Goal: Task Accomplishment & Management: Complete application form

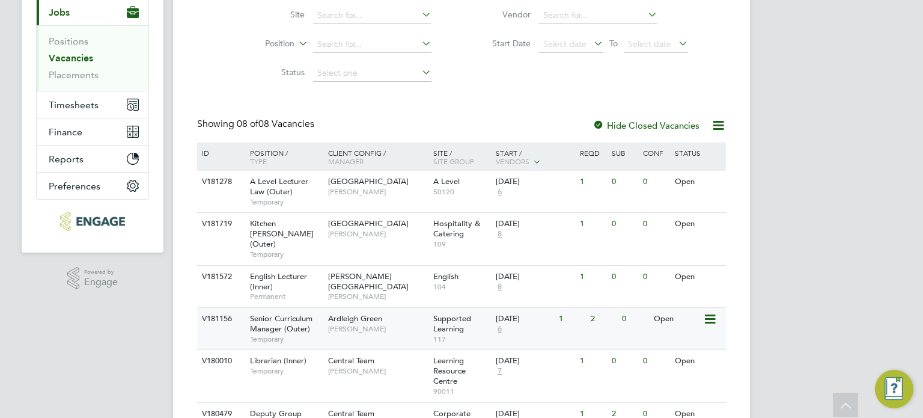
scroll to position [204, 0]
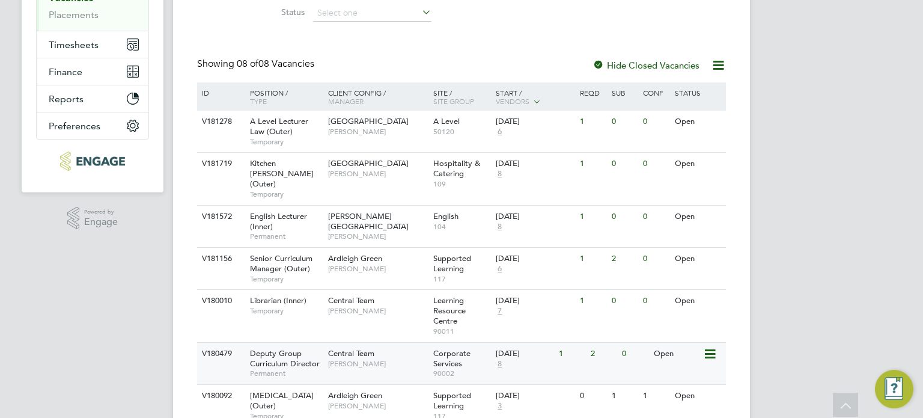
click at [317, 355] on span "Deputy Group Curriculum Director" at bounding box center [285, 358] width 70 height 20
click at [292, 257] on span "Senior Curriculum Manager (Outer)" at bounding box center [281, 263] width 62 height 20
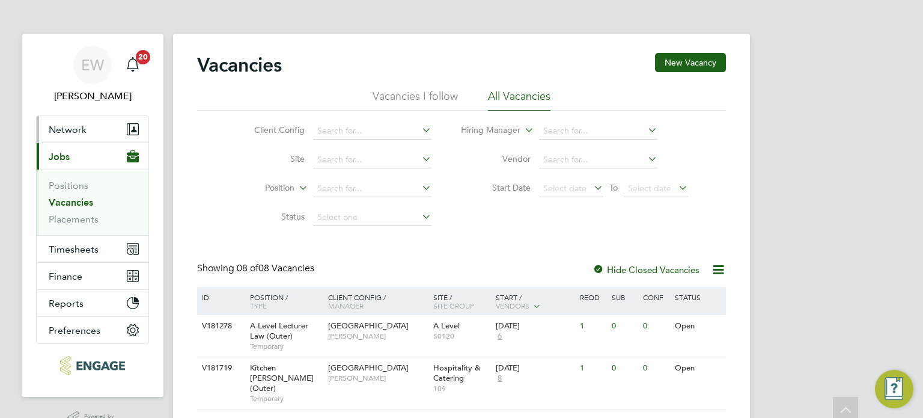
click at [68, 129] on span "Network" at bounding box center [68, 129] width 38 height 11
click at [64, 126] on span "Network" at bounding box center [68, 129] width 38 height 11
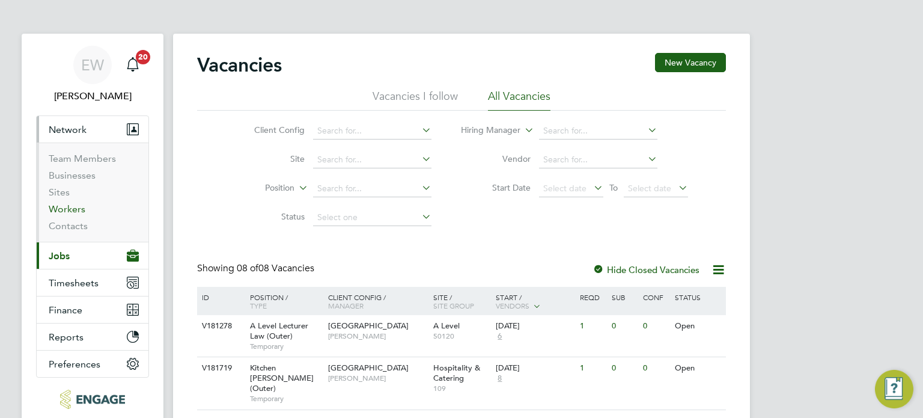
click at [65, 211] on link "Workers" at bounding box center [67, 208] width 37 height 11
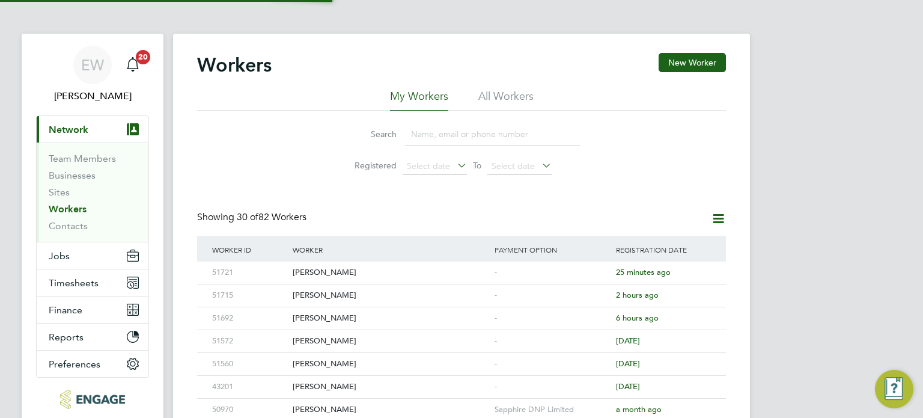
click at [702, 62] on button "New Worker" at bounding box center [692, 62] width 67 height 19
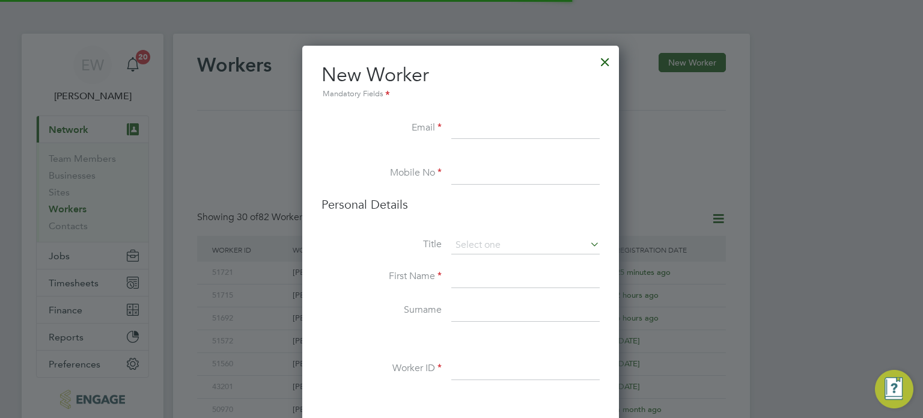
scroll to position [1012, 318]
paste input "ivireneiv@yahoo.co.uk"
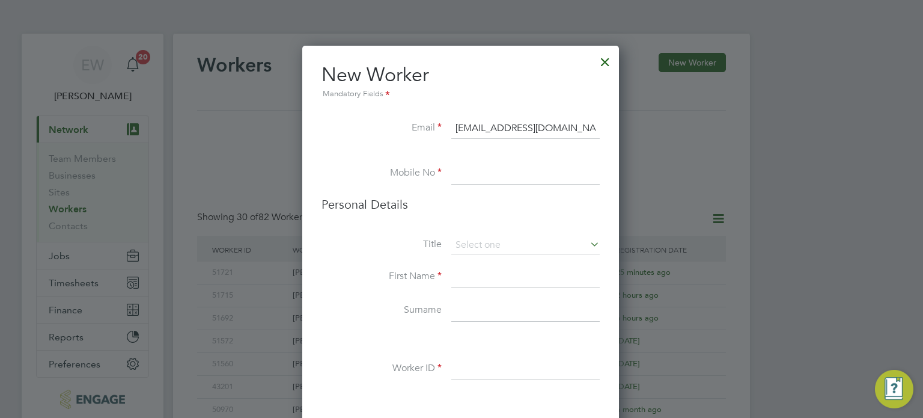
click at [472, 134] on input "ivireneiv@yahoo.co.uk" at bounding box center [525, 129] width 148 height 22
type input "ivireneiv@yahoo.co.uk"
click at [470, 173] on input at bounding box center [525, 174] width 148 height 22
paste input "7518 396 233"
type input "7518 396 233"
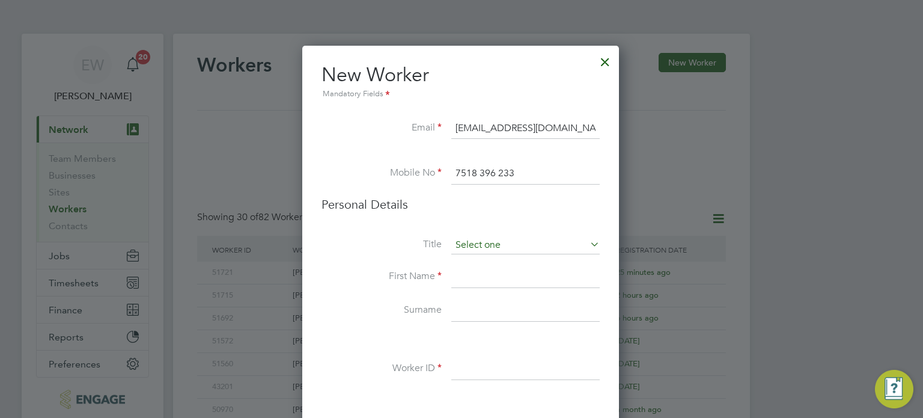
click at [473, 244] on input at bounding box center [525, 245] width 148 height 18
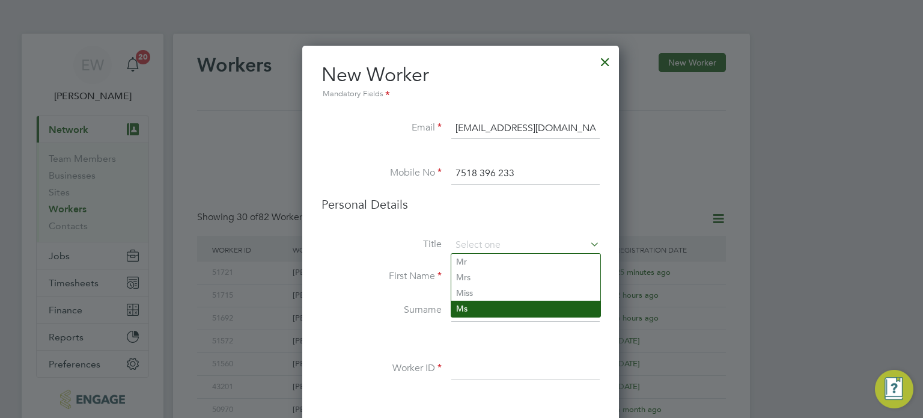
click at [472, 303] on li "Ms" at bounding box center [525, 308] width 149 height 16
type input "Ms"
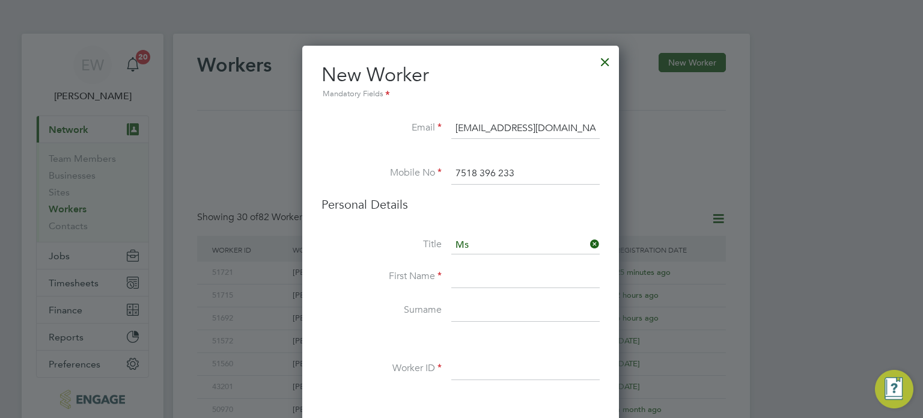
click at [469, 276] on input at bounding box center [525, 277] width 148 height 22
paste input "Irene Charles-Ashe"
drag, startPoint x: 528, startPoint y: 276, endPoint x: 481, endPoint y: 276, distance: 47.5
click at [481, 276] on input "Irene Charles-Ashe" at bounding box center [525, 277] width 148 height 22
type input "Irene"
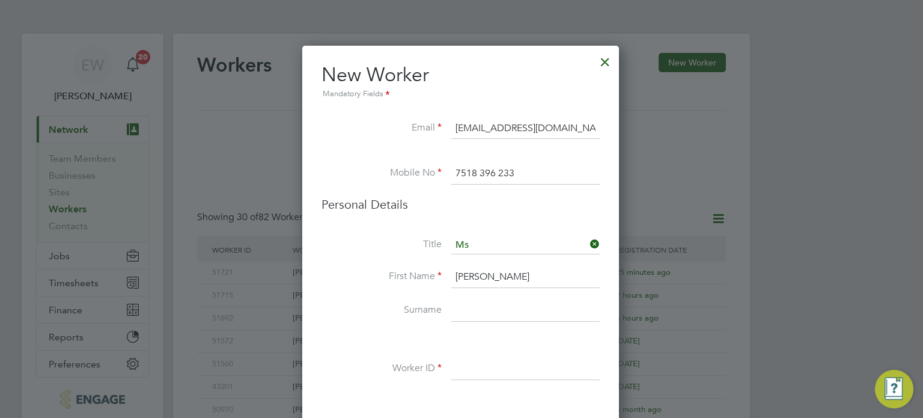
click at [475, 302] on input at bounding box center [525, 311] width 148 height 22
paste input "Charles-Ashe"
type input "Charles-Ashe"
click at [482, 370] on input at bounding box center [525, 369] width 148 height 22
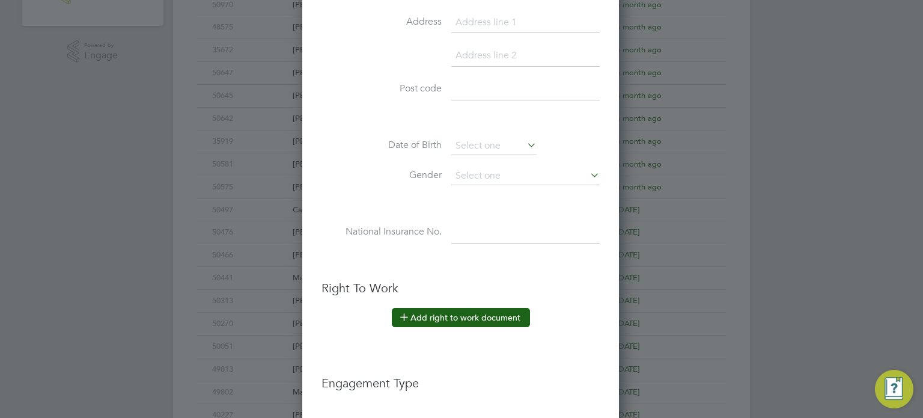
scroll to position [421, 0]
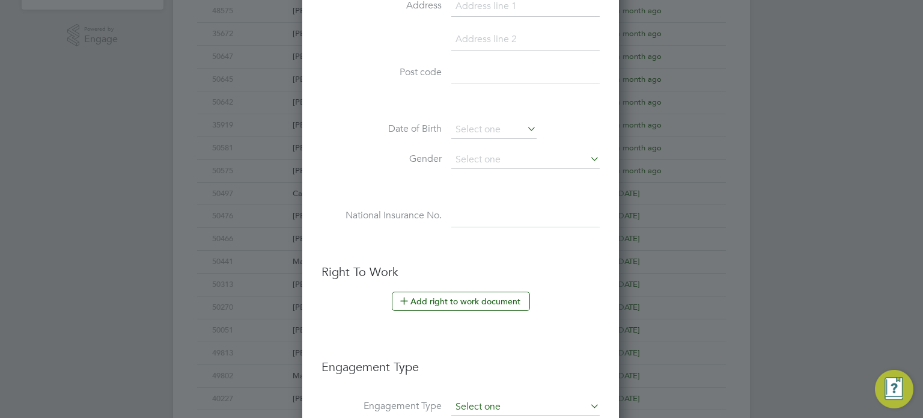
type input "41096"
click at [478, 8] on input at bounding box center [525, 7] width 148 height 22
paste input "Tottenham"
type input "Tottenham"
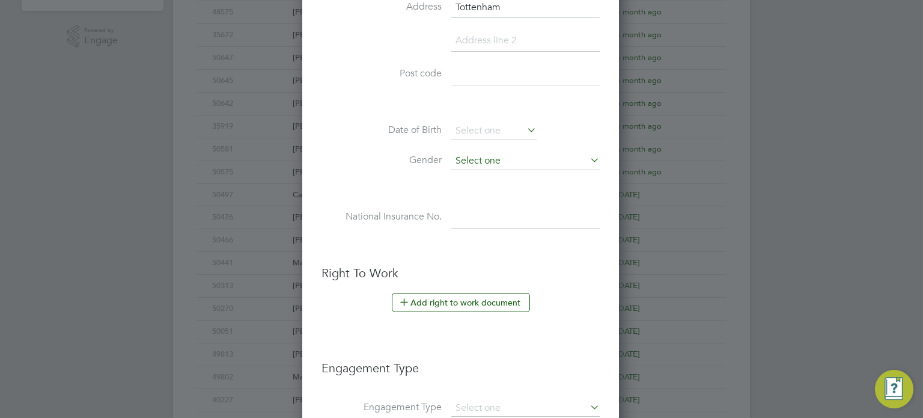
click at [473, 160] on input at bounding box center [525, 161] width 148 height 18
click at [482, 192] on li "[DEMOGRAPHIC_DATA]" at bounding box center [525, 191] width 149 height 16
type input "[DEMOGRAPHIC_DATA]"
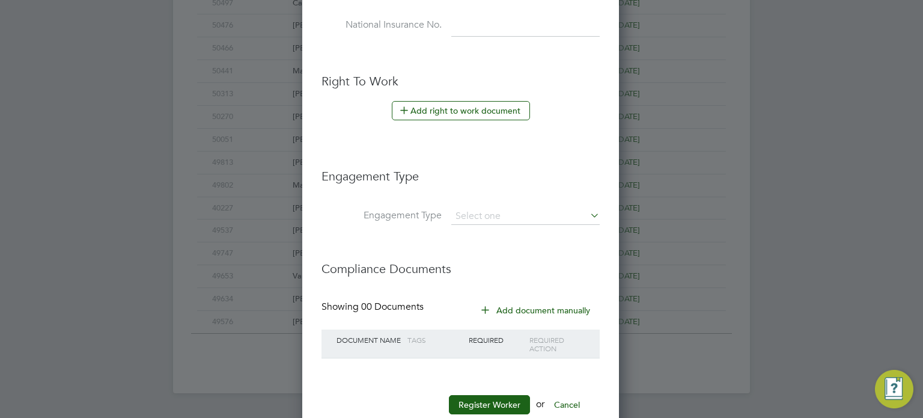
scroll to position [639, 0]
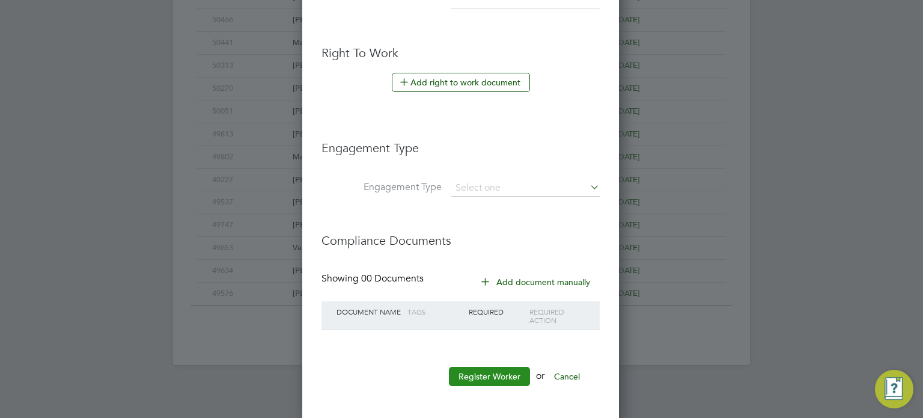
click at [482, 373] on button "Register Worker" at bounding box center [489, 376] width 81 height 19
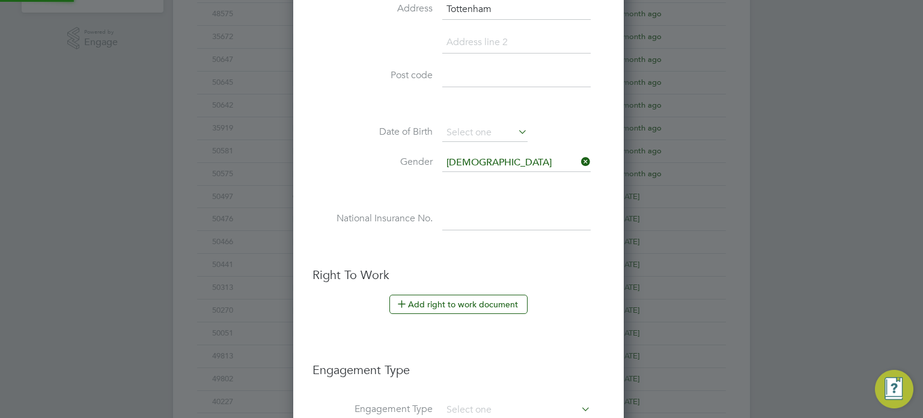
scroll to position [1012, 336]
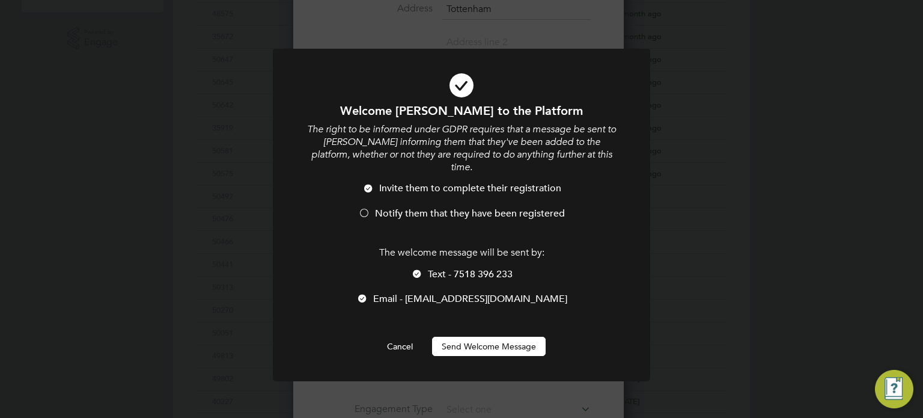
click at [364, 208] on div at bounding box center [364, 214] width 12 height 12
click at [420, 269] on div at bounding box center [417, 275] width 12 height 12
click at [529, 336] on button "Send Welcome Message" at bounding box center [489, 345] width 114 height 19
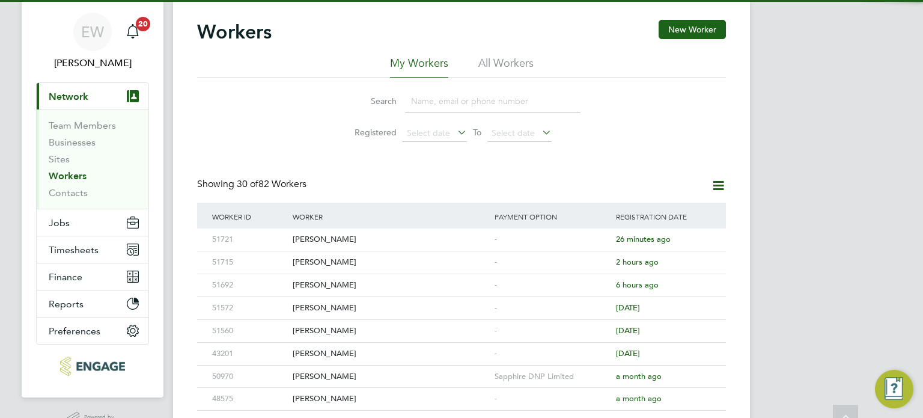
scroll to position [0, 0]
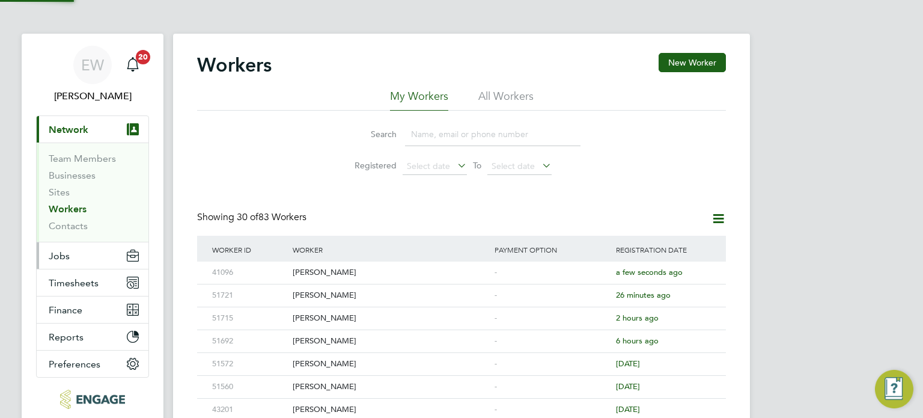
click at [67, 257] on span "Jobs" at bounding box center [59, 255] width 21 height 11
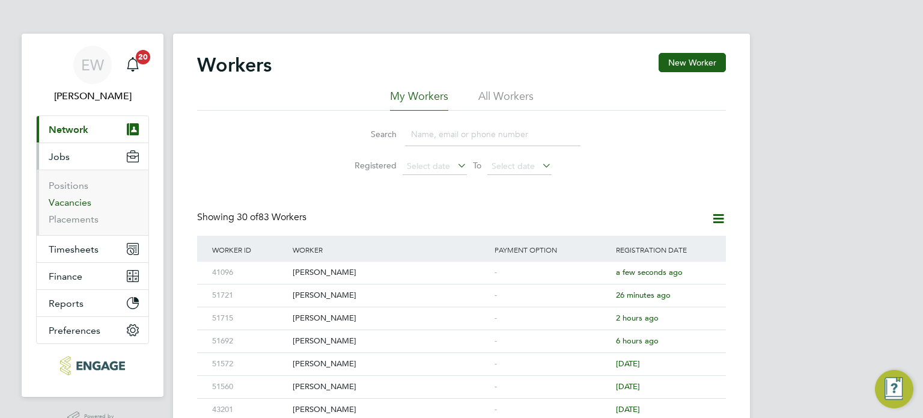
click at [72, 201] on link "Vacancies" at bounding box center [70, 201] width 43 height 11
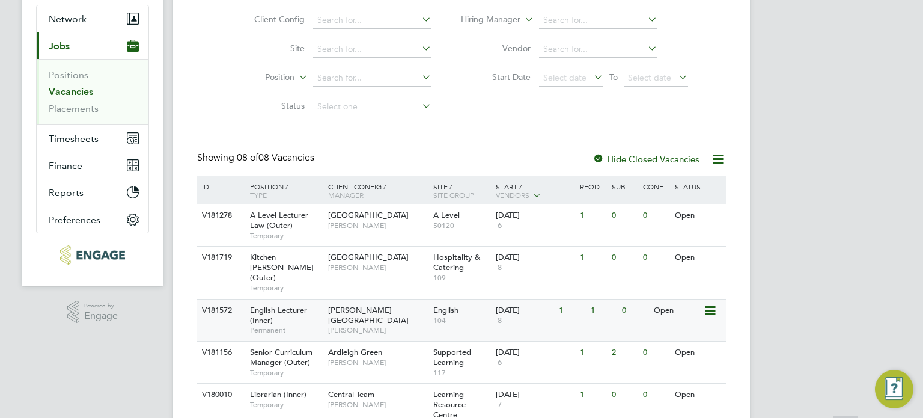
scroll to position [180, 0]
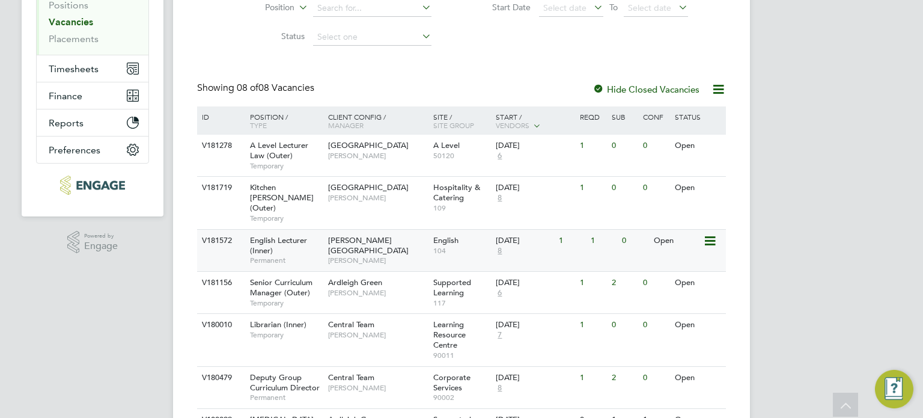
click at [285, 235] on div "English Lecturer (Inner) Permanent" at bounding box center [283, 250] width 84 height 41
click at [275, 200] on span "Kitchen [PERSON_NAME] (Outer)" at bounding box center [282, 197] width 64 height 31
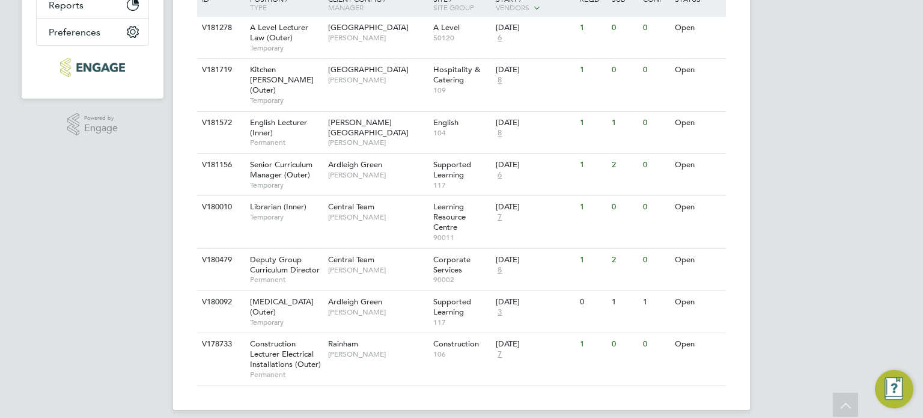
scroll to position [300, 0]
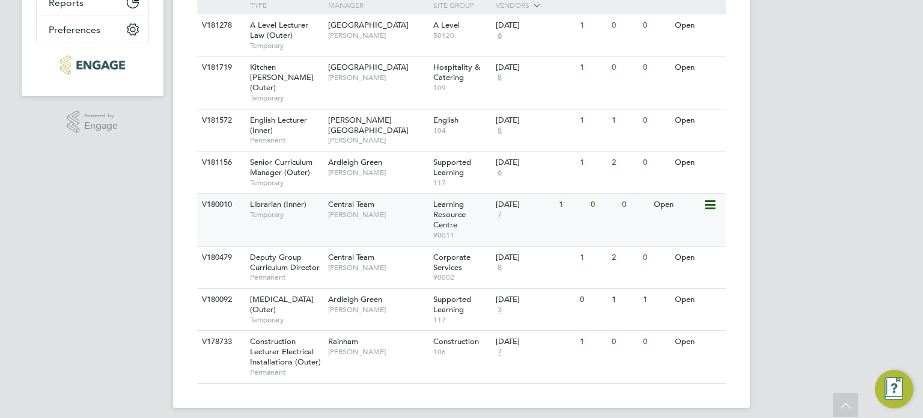
click at [308, 210] on span "Temporary" at bounding box center [286, 215] width 72 height 10
click at [279, 355] on span "Construction Lecturer Electrical Installations (Outer)" at bounding box center [285, 351] width 71 height 31
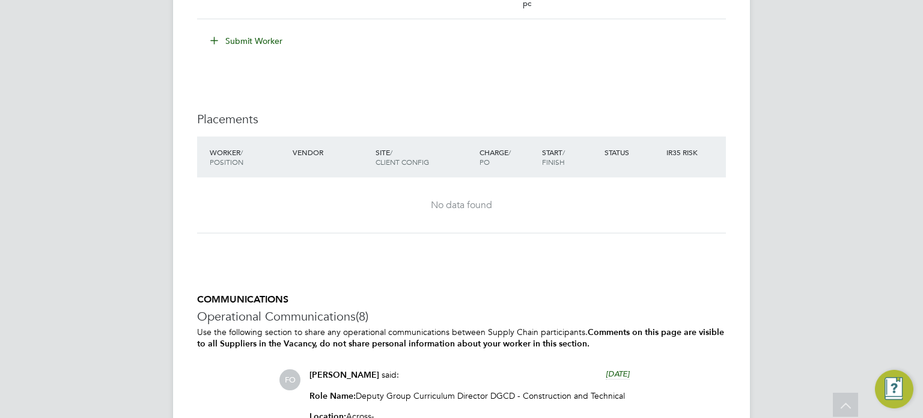
scroll to position [3365, 0]
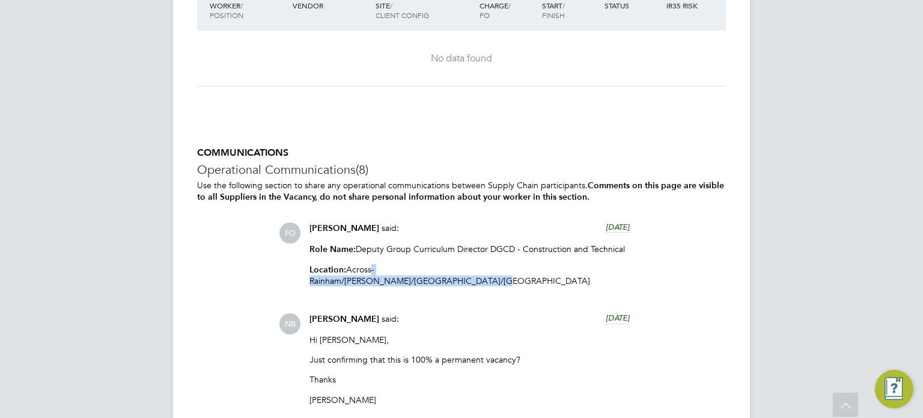
drag, startPoint x: 555, startPoint y: 282, endPoint x: 374, endPoint y: 282, distance: 180.9
click at [374, 282] on p "Location: Across - Rainham/Hackney/Epping/Ardleigh Green Campuses" at bounding box center [469, 275] width 320 height 22
drag, startPoint x: 363, startPoint y: 282, endPoint x: 517, endPoint y: 283, distance: 153.8
click at [508, 283] on p "Location: Across - Rainham/Hackney/Epping/Ardleigh Green Campuses" at bounding box center [469, 275] width 320 height 22
click at [523, 285] on p "Location: Across - Rainham/Hackney/Epping/Ardleigh Green Campuses" at bounding box center [469, 275] width 320 height 22
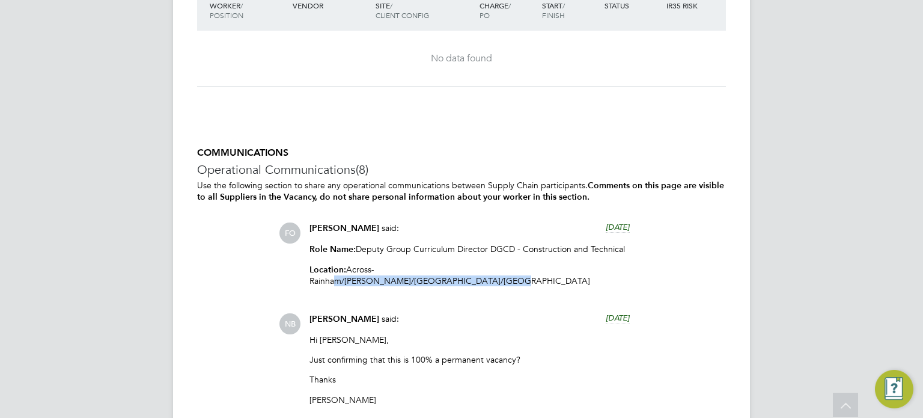
drag, startPoint x: 538, startPoint y: 282, endPoint x: 374, endPoint y: 282, distance: 164.0
click at [382, 282] on p "Location: Across - Rainham/Hackney/Epping/Ardleigh Green Campuses" at bounding box center [469, 275] width 320 height 22
drag, startPoint x: 361, startPoint y: 282, endPoint x: 554, endPoint y: 280, distance: 193.5
click at [498, 280] on p "Location: Across - Rainham/Hackney/Epping/Ardleigh Green Campuses" at bounding box center [469, 275] width 320 height 22
click at [554, 280] on p "Location: Across - Rainham/Hackney/Epping/Ardleigh Green Campuses" at bounding box center [469, 275] width 320 height 22
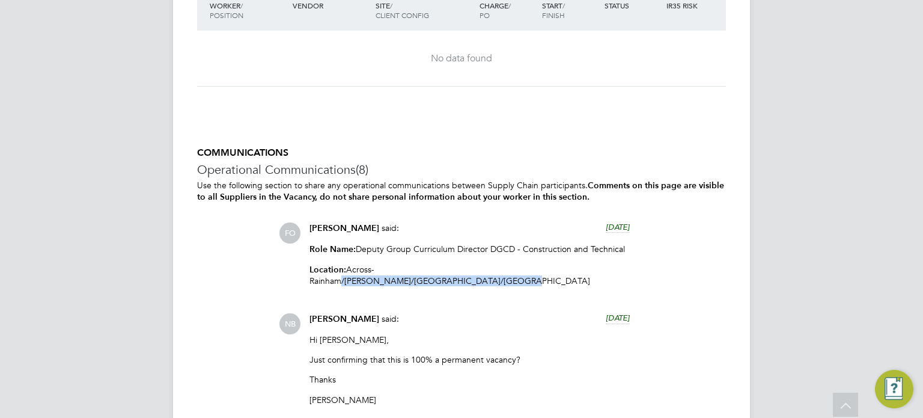
drag, startPoint x: 582, startPoint y: 280, endPoint x: 385, endPoint y: 279, distance: 197.1
click at [389, 279] on p "Location: Across - Rainham/Hackney/Epping/Ardleigh Green Campuses" at bounding box center [469, 275] width 320 height 22
drag, startPoint x: 335, startPoint y: 279, endPoint x: 527, endPoint y: 280, distance: 191.7
click at [498, 279] on p "Location: Across - Rainham/Hackney/Epping/Ardleigh Green Campuses" at bounding box center [469, 275] width 320 height 22
drag, startPoint x: 529, startPoint y: 278, endPoint x: 303, endPoint y: 283, distance: 226.0
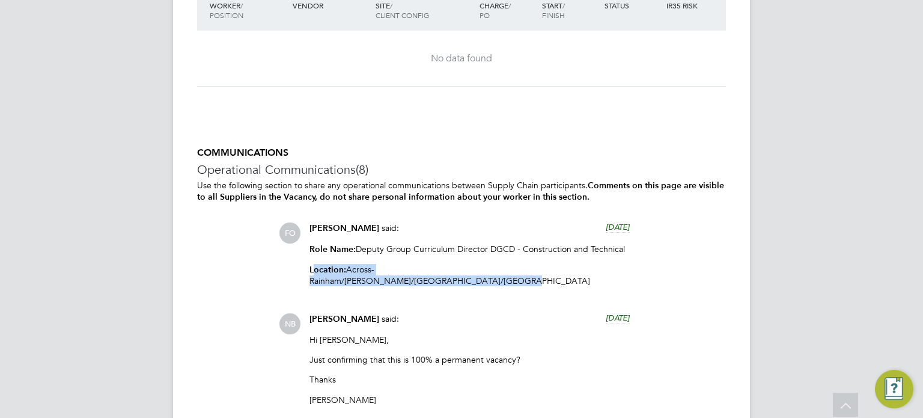
click at [306, 283] on div "Francesca O'Riordan said: 20 days ago Role Name: Deputy Group Curriculum Direct…" at bounding box center [469, 258] width 332 height 73
drag, startPoint x: 323, startPoint y: 283, endPoint x: 344, endPoint y: 282, distance: 21.0
click at [323, 275] on strong "Location:" at bounding box center [327, 269] width 37 height 10
click at [617, 279] on p "Location: Across - Rainham/Hackney/Epping/Ardleigh Green Campuses" at bounding box center [469, 275] width 320 height 22
drag, startPoint x: 578, startPoint y: 283, endPoint x: 456, endPoint y: 283, distance: 122.0
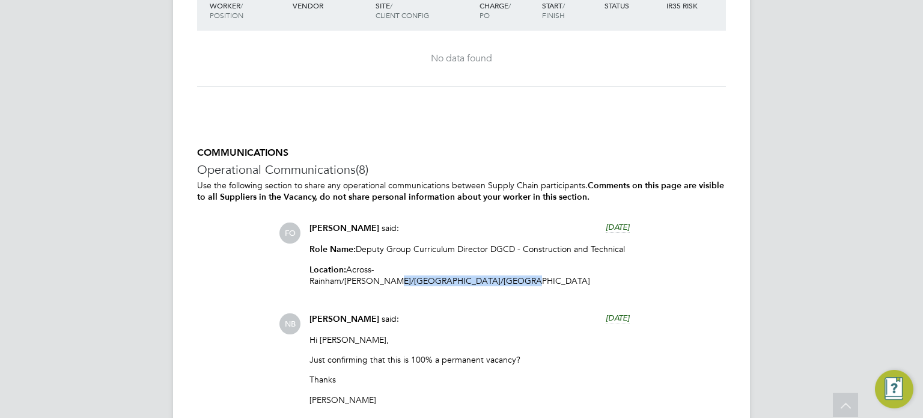
click at [456, 283] on p "Location: Across - Rainham/Hackney/Epping/Ardleigh Green Campuses" at bounding box center [469, 275] width 320 height 22
click at [372, 292] on div "Role Name: Deputy Group Curriculum Director DGCD - Construction and Technical L…" at bounding box center [469, 269] width 320 height 52
drag, startPoint x: 341, startPoint y: 283, endPoint x: 481, endPoint y: 282, distance: 139.4
click at [461, 282] on p "Location: Across - Rainham/Hackney/Epping/Ardleigh Green Campuses" at bounding box center [469, 275] width 320 height 22
click at [488, 282] on p "Location: Across - Rainham/Hackney/Epping/Ardleigh Green Campuses" at bounding box center [469, 275] width 320 height 22
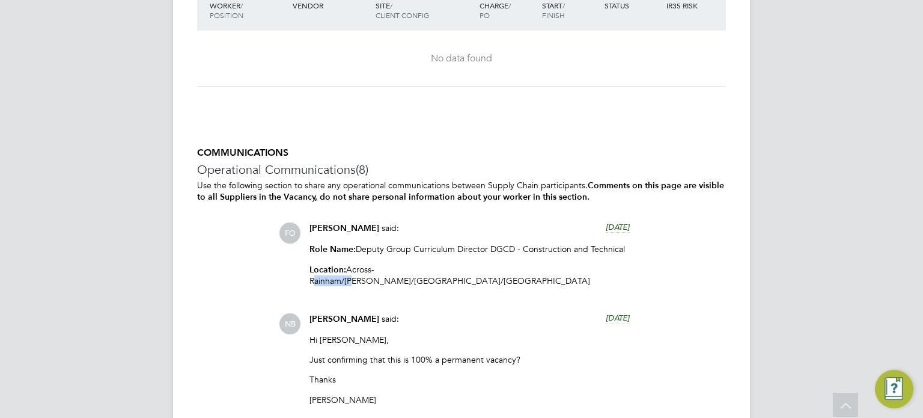
drag, startPoint x: 380, startPoint y: 280, endPoint x: 420, endPoint y: 281, distance: 39.7
click at [420, 281] on p "Location: Across - Rainham/Hackney/Epping/Ardleigh Green Campuses" at bounding box center [469, 275] width 320 height 22
click at [411, 286] on div "Role Name: Deputy Group Curriculum Director DGCD - Construction and Technical L…" at bounding box center [469, 269] width 320 height 52
drag, startPoint x: 379, startPoint y: 282, endPoint x: 409, endPoint y: 281, distance: 29.5
click at [409, 281] on p "Location: Across - Rainham/Hackney/Epping/Ardleigh Green Campuses" at bounding box center [469, 275] width 320 height 22
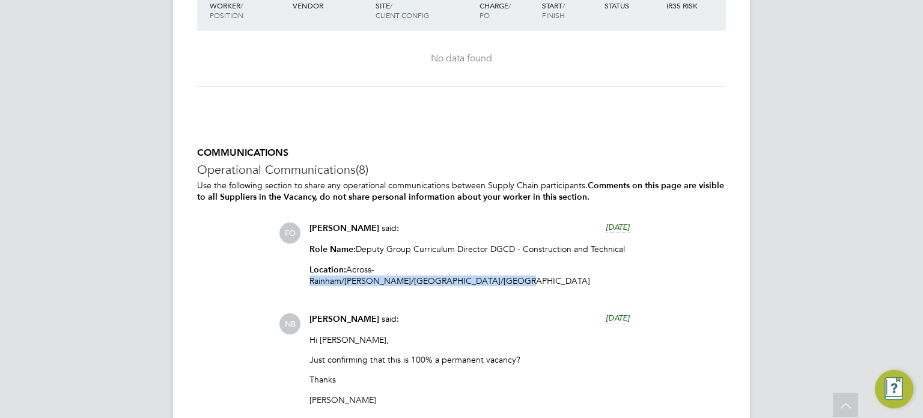
drag, startPoint x: 574, startPoint y: 281, endPoint x: 374, endPoint y: 276, distance: 200.7
click at [376, 276] on p "Location: Across - Rainham/Hackney/Epping/Ardleigh Green Campuses" at bounding box center [469, 275] width 320 height 22
click at [358, 276] on p "Location: Across - Rainham/Hackney/Epping/Ardleigh Green Campuses" at bounding box center [469, 275] width 320 height 22
drag, startPoint x: 579, startPoint y: 282, endPoint x: 348, endPoint y: 285, distance: 230.2
click at [348, 285] on p "Location: Across - Rainham/Hackney/Epping/Ardleigh Green Campuses" at bounding box center [469, 275] width 320 height 22
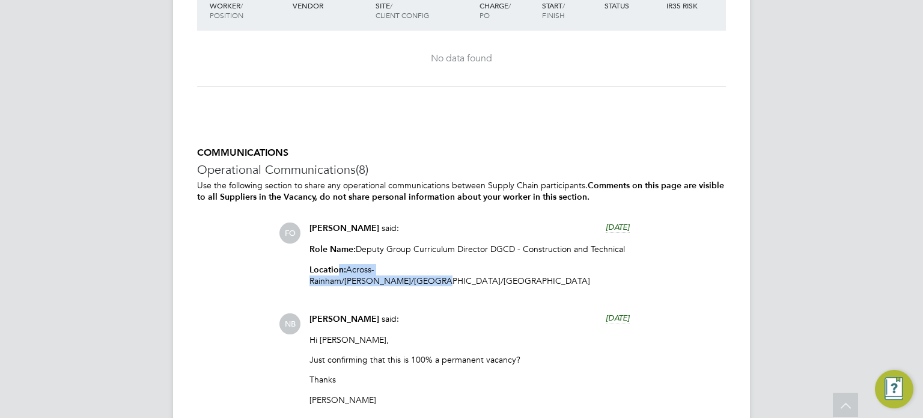
drag, startPoint x: 339, startPoint y: 283, endPoint x: 527, endPoint y: 282, distance: 188.1
click at [505, 282] on p "Location: Across - Rainham/Hackney/Epping/Ardleigh Green Campuses" at bounding box center [469, 275] width 320 height 22
click at [531, 282] on p "Location: Across - Rainham/Hackney/Epping/Ardleigh Green Campuses" at bounding box center [469, 275] width 320 height 22
drag, startPoint x: 562, startPoint y: 281, endPoint x: 361, endPoint y: 279, distance: 201.3
click at [395, 280] on p "Location: Across - Rainham/Hackney/Epping/Ardleigh Green Campuses" at bounding box center [469, 275] width 320 height 22
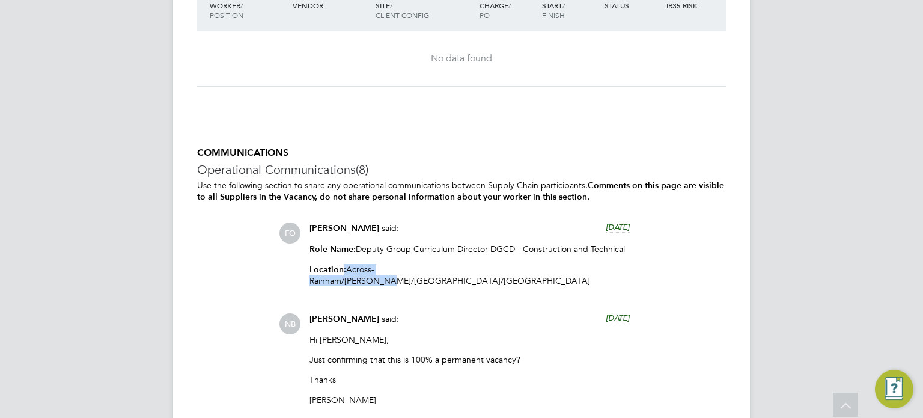
drag, startPoint x: 342, startPoint y: 279, endPoint x: 510, endPoint y: 279, distance: 167.6
click at [482, 279] on p "Location: Across - Rainham/Hackney/Epping/Ardleigh Green Campuses" at bounding box center [469, 275] width 320 height 22
click at [510, 279] on p "Location: Across - Rainham/Hackney/Epping/Ardleigh Green Campuses" at bounding box center [469, 275] width 320 height 22
drag, startPoint x: 572, startPoint y: 281, endPoint x: 367, endPoint y: 280, distance: 205.5
click at [369, 280] on p "Location: Across - Rainham/Hackney/Epping/Ardleigh Green Campuses" at bounding box center [469, 275] width 320 height 22
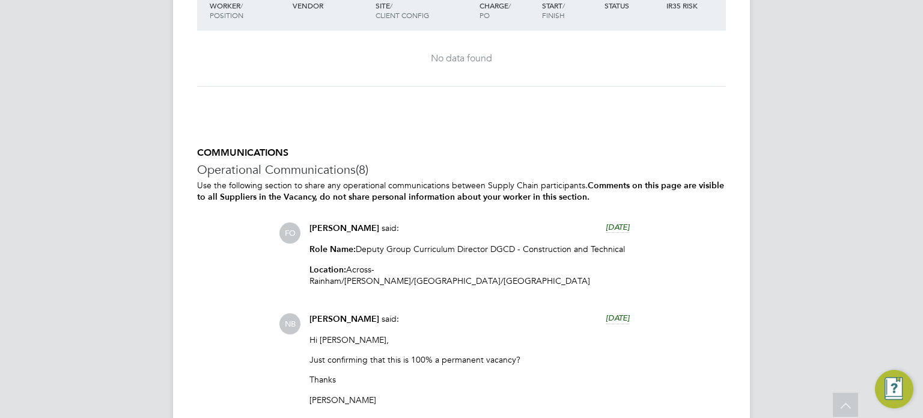
click at [350, 280] on p "Location: Across - Rainham/Hackney/Epping/Ardleigh Green Campuses" at bounding box center [469, 275] width 320 height 22
drag, startPoint x: 349, startPoint y: 280, endPoint x: 614, endPoint y: 279, distance: 265.0
click at [584, 279] on p "Location: Across - Rainham/Hackney/Epping/Ardleigh Green Campuses" at bounding box center [469, 275] width 320 height 22
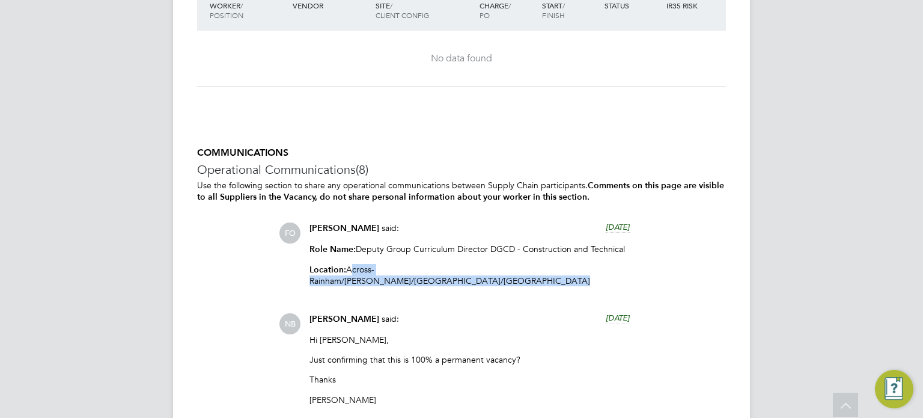
click at [591, 283] on p "Location: Across - Rainham/Hackney/Epping/Ardleigh Green Campuses" at bounding box center [469, 275] width 320 height 22
drag, startPoint x: 561, startPoint y: 281, endPoint x: 391, endPoint y: 278, distance: 169.5
click at [403, 279] on p "Location: Across - Rainham/Hackney/Epping/Ardleigh Green Campuses" at bounding box center [469, 275] width 320 height 22
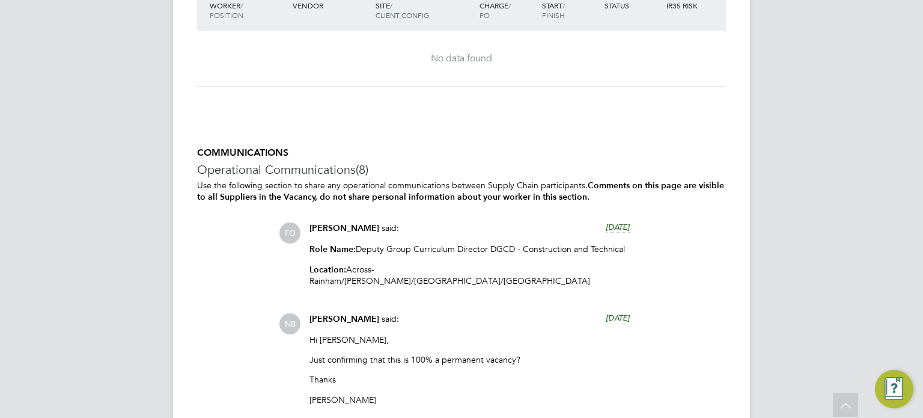
click at [373, 276] on p "Location: Across - Rainham/Hackney/Epping/Ardleigh Green Campuses" at bounding box center [469, 275] width 320 height 22
drag, startPoint x: 570, startPoint y: 282, endPoint x: 397, endPoint y: 283, distance: 173.7
click at [400, 283] on p "Location: Across - Rainham/Hackney/Epping/Ardleigh Green Campuses" at bounding box center [469, 275] width 320 height 22
click at [344, 275] on strong "Location:" at bounding box center [327, 269] width 37 height 10
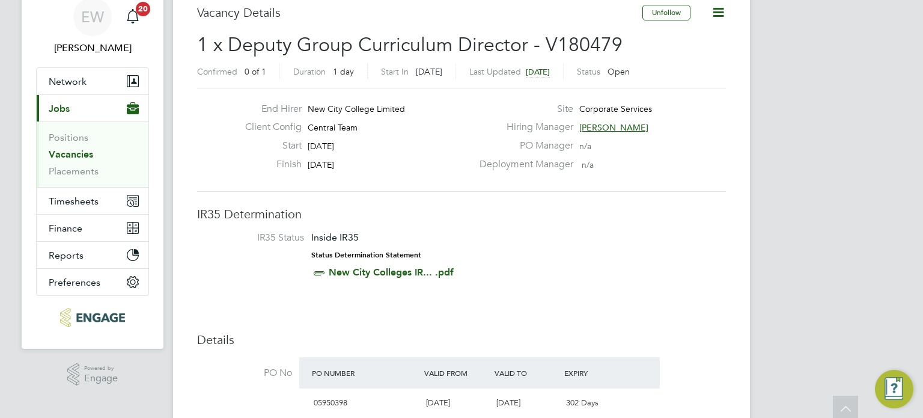
scroll to position [0, 0]
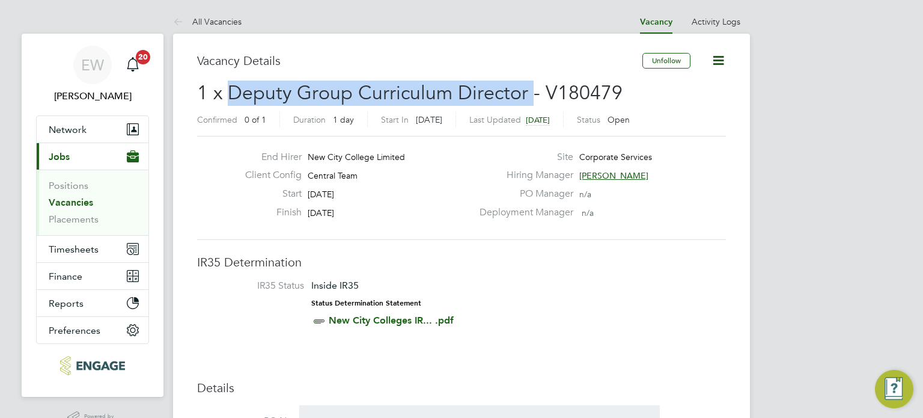
drag, startPoint x: 225, startPoint y: 93, endPoint x: 529, endPoint y: 91, distance: 303.4
click at [529, 91] on span "1 x Deputy Group Curriculum Director - V180479" at bounding box center [409, 92] width 425 height 23
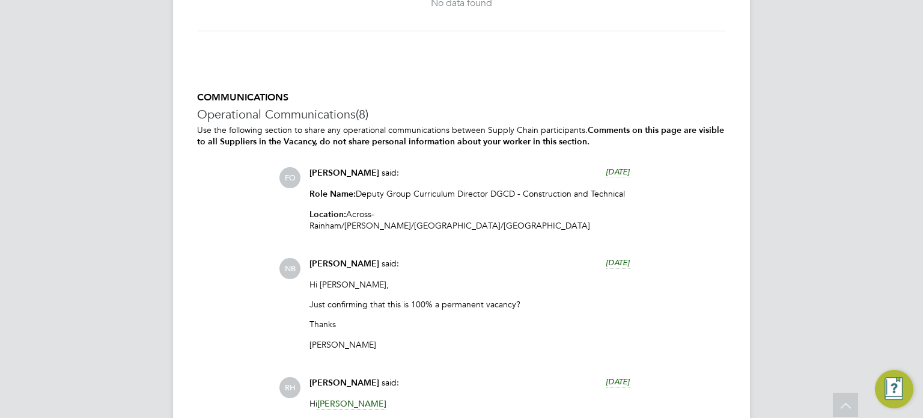
scroll to position [3485, 0]
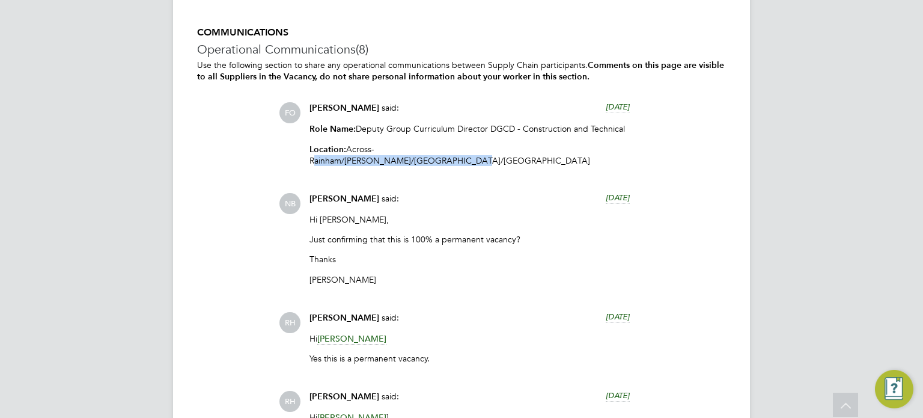
drag, startPoint x: 531, startPoint y: 160, endPoint x: 381, endPoint y: 166, distance: 150.3
click at [381, 166] on div "Role Name: Deputy Group Curriculum Director DGCD - Construction and Technical L…" at bounding box center [469, 149] width 320 height 52
click at [429, 160] on p "Location: Across - Rainham/Hackney/Epping/Ardleigh Green Campuses" at bounding box center [469, 155] width 320 height 22
drag, startPoint x: 446, startPoint y: 159, endPoint x: 415, endPoint y: 159, distance: 31.2
click at [415, 159] on p "Location: Across - Rainham/Hackney/Epping/Ardleigh Green Campuses" at bounding box center [469, 155] width 320 height 22
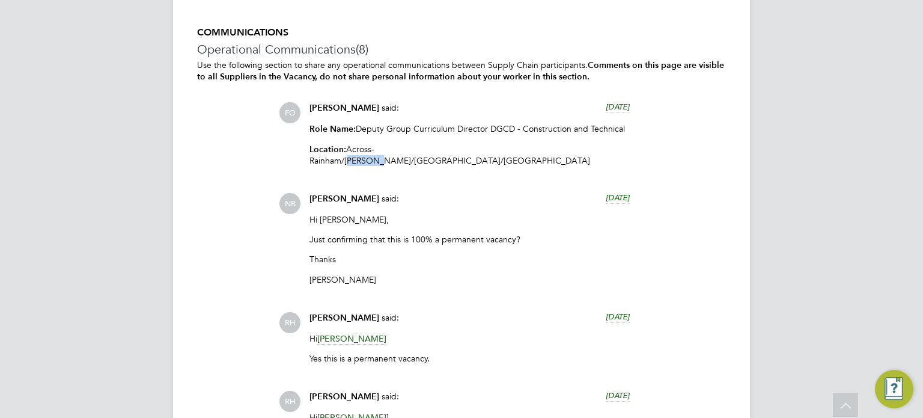
click at [446, 158] on p "Location: Across - Rainham/Hackney/Epping/Ardleigh Green Campuses" at bounding box center [469, 155] width 320 height 22
drag, startPoint x: 446, startPoint y: 158, endPoint x: 406, endPoint y: 160, distance: 40.3
click at [406, 160] on p "Location: Across - Rainham/Hackney/Epping/Ardleigh Green Campuses" at bounding box center [469, 155] width 320 height 22
click at [449, 195] on div "Nick Briant said: 17 days ago" at bounding box center [469, 203] width 320 height 21
drag, startPoint x: 529, startPoint y: 139, endPoint x: 638, endPoint y: 139, distance: 108.8
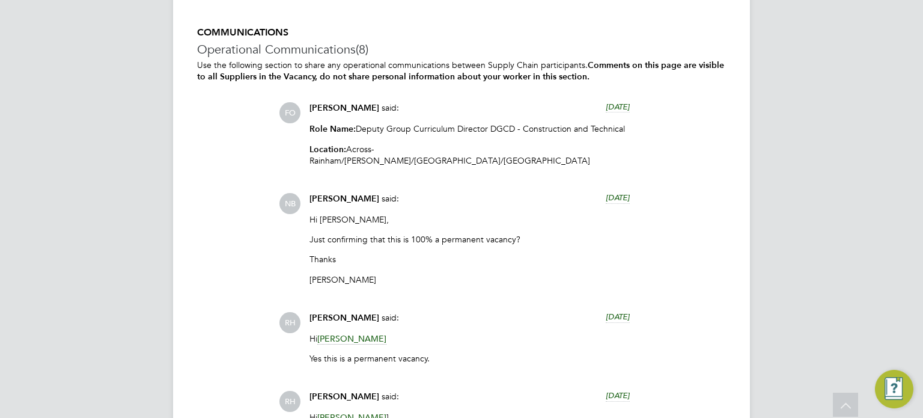
click at [638, 139] on div "FO Francesca O'Riordan said: 20 days ago Role Name: Deputy Group Curriculum Dir…" at bounding box center [502, 138] width 447 height 73
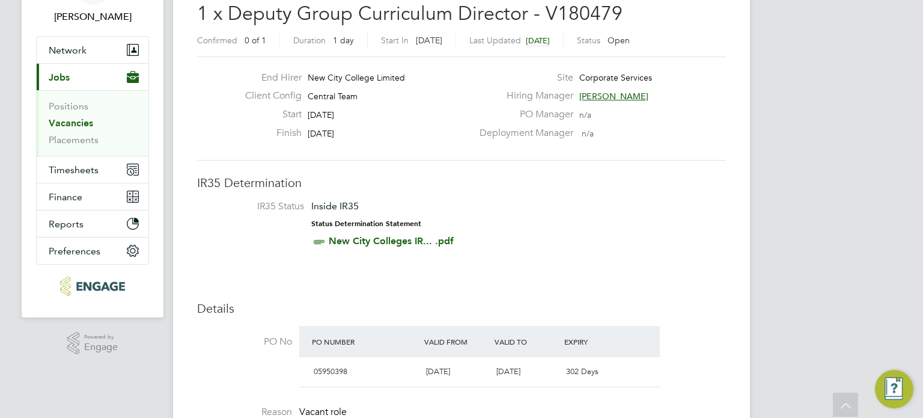
scroll to position [60, 0]
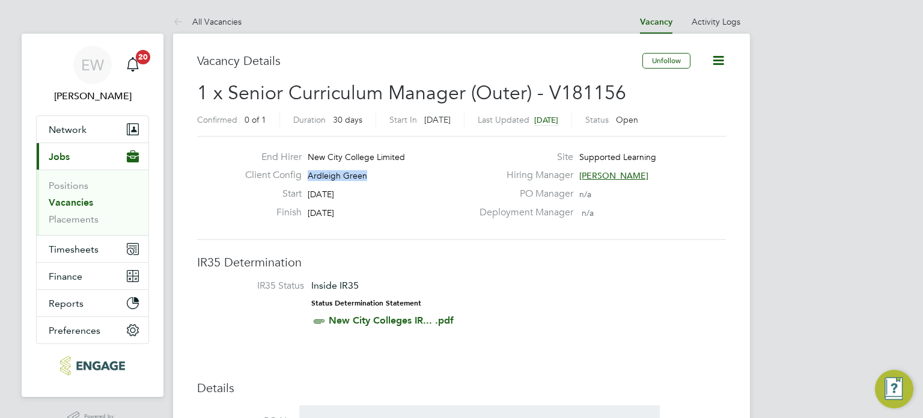
drag, startPoint x: 308, startPoint y: 171, endPoint x: 368, endPoint y: 171, distance: 60.7
click at [368, 171] on div "Client Config Ardleigh Green" at bounding box center [354, 178] width 237 height 19
click at [369, 175] on div "Client Config Ardleigh Green" at bounding box center [354, 178] width 237 height 19
drag, startPoint x: 306, startPoint y: 174, endPoint x: 392, endPoint y: 173, distance: 85.9
click at [392, 173] on div "Client Config Ardleigh Green" at bounding box center [354, 178] width 237 height 19
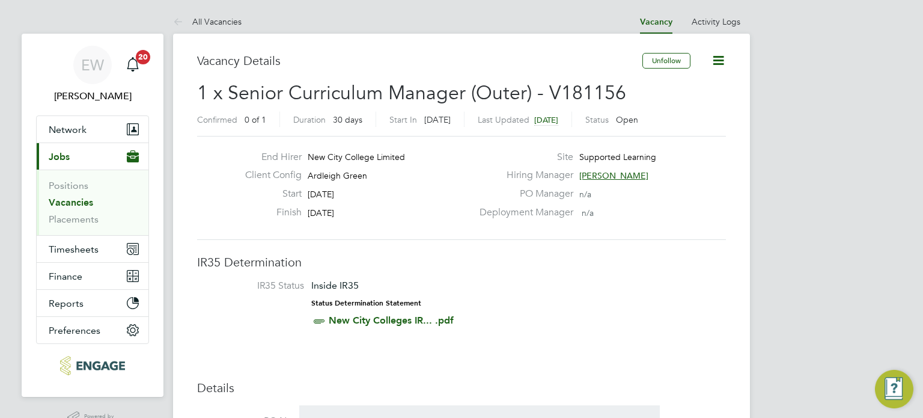
click at [572, 297] on li "IR35 Status Inside IR35 Status Determination Statement New City Colleges IR... …" at bounding box center [461, 305] width 505 height 52
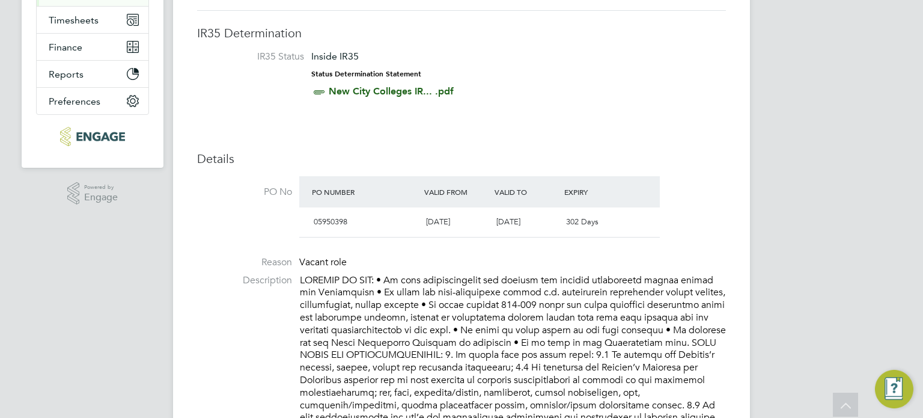
scroll to position [281, 0]
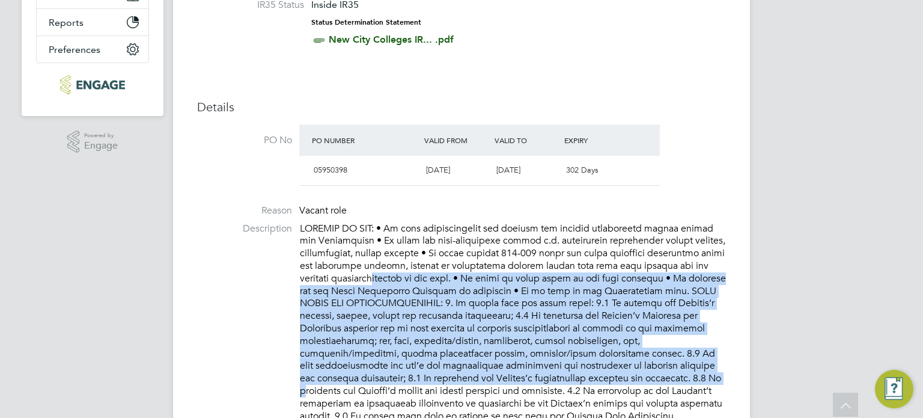
drag, startPoint x: 598, startPoint y: 376, endPoint x: 371, endPoint y: 278, distance: 247.0
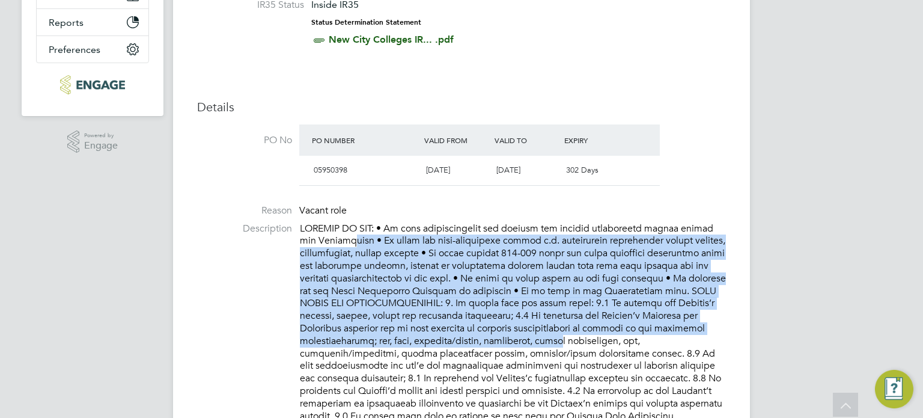
drag, startPoint x: 330, startPoint y: 243, endPoint x: 583, endPoint y: 365, distance: 280.8
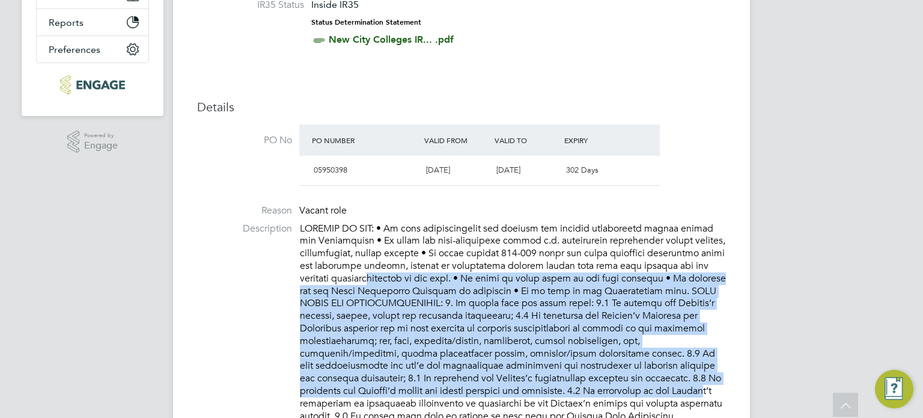
drag, startPoint x: 604, startPoint y: 391, endPoint x: 351, endPoint y: 268, distance: 280.6
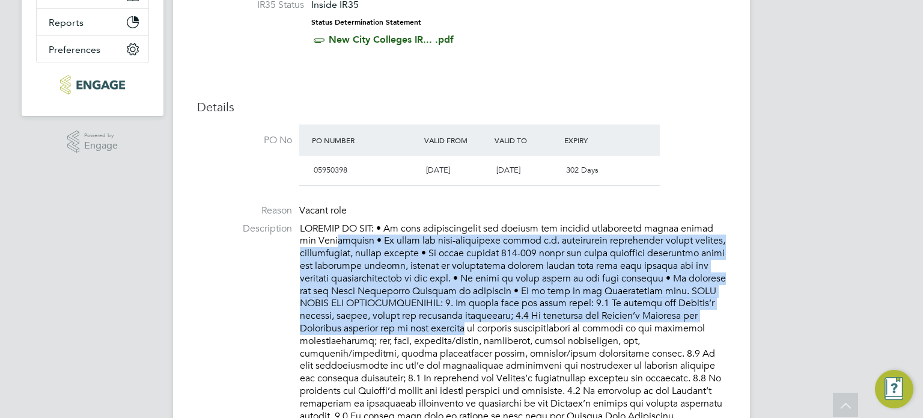
drag, startPoint x: 316, startPoint y: 239, endPoint x: 510, endPoint y: 358, distance: 226.8
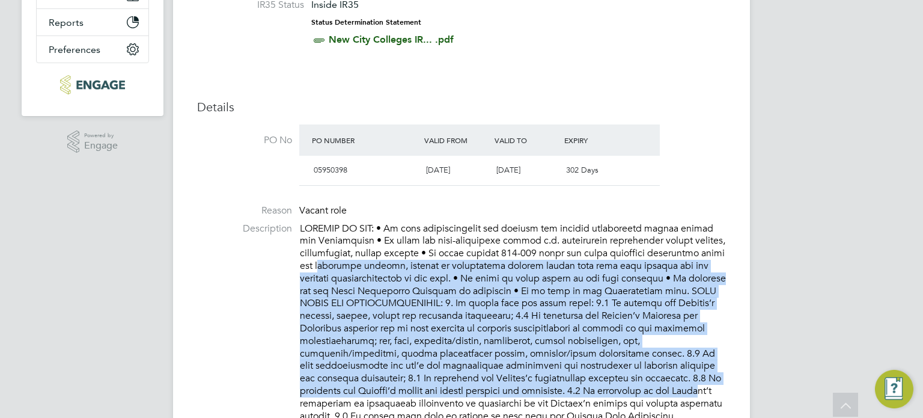
drag, startPoint x: 602, startPoint y: 388, endPoint x: 323, endPoint y: 259, distance: 307.3
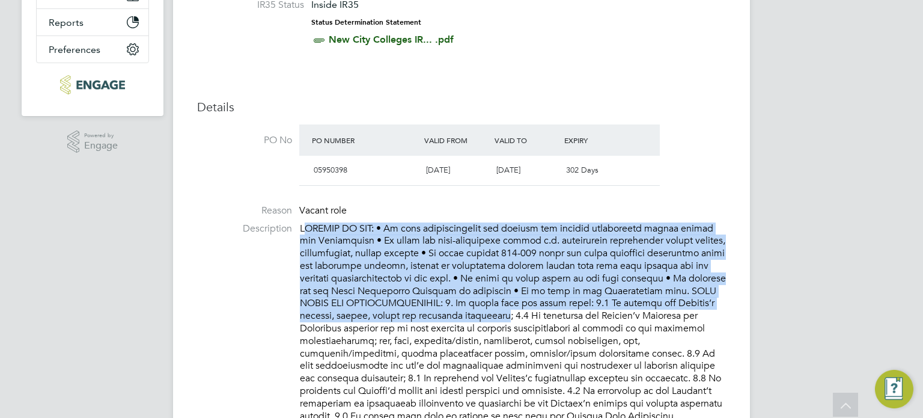
drag, startPoint x: 305, startPoint y: 228, endPoint x: 659, endPoint y: 389, distance: 388.8
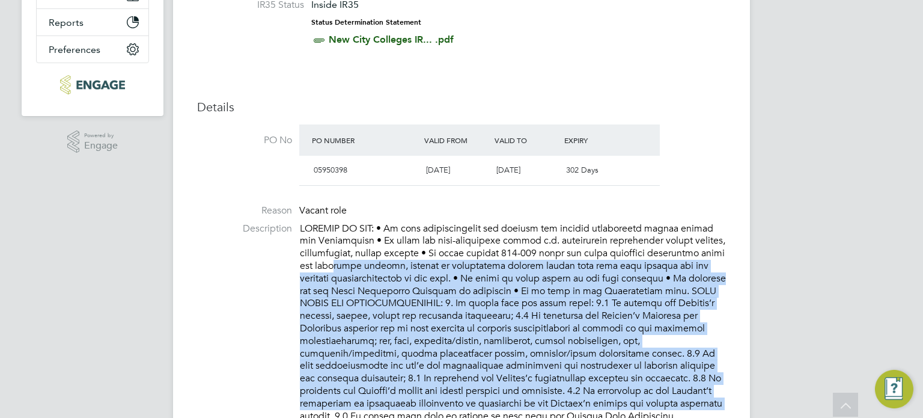
drag, startPoint x: 659, startPoint y: 398, endPoint x: 343, endPoint y: 261, distance: 344.7
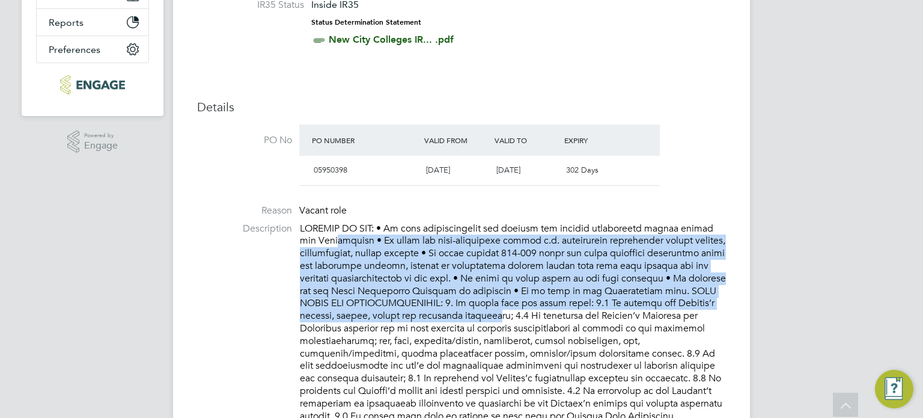
drag, startPoint x: 317, startPoint y: 240, endPoint x: 586, endPoint y: 361, distance: 294.7
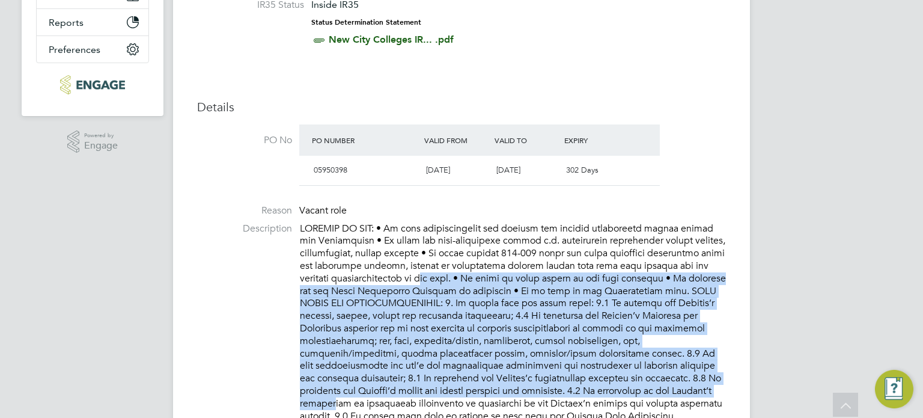
drag, startPoint x: 660, startPoint y: 394, endPoint x: 401, endPoint y: 268, distance: 287.8
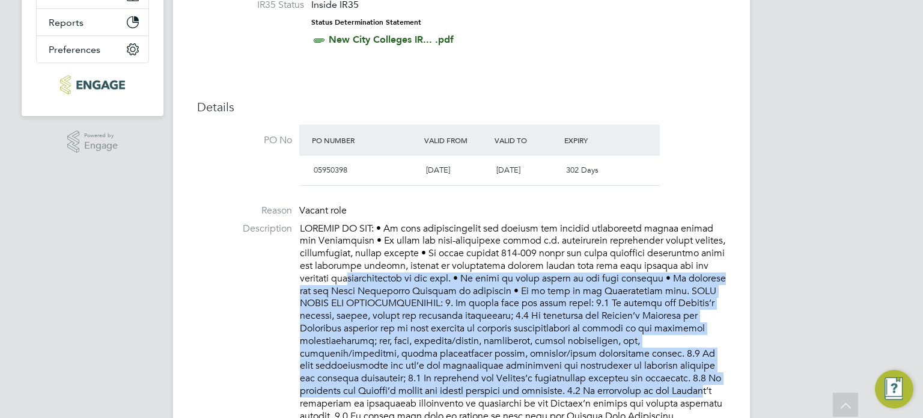
drag, startPoint x: 603, startPoint y: 386, endPoint x: 338, endPoint y: 259, distance: 293.5
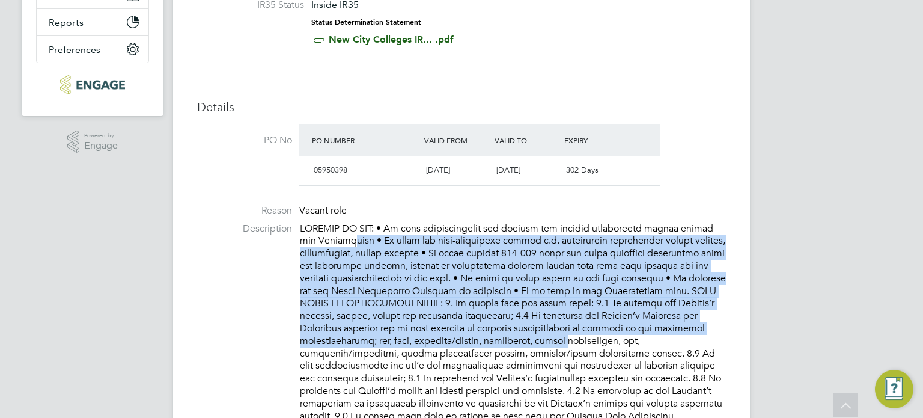
drag, startPoint x: 404, startPoint y: 273, endPoint x: 610, endPoint y: 365, distance: 226.5
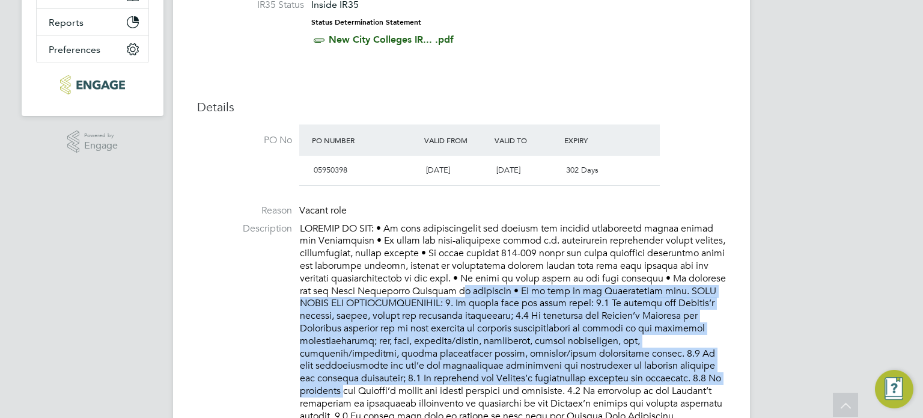
drag, startPoint x: 642, startPoint y: 383, endPoint x: 447, endPoint y: 289, distance: 216.1
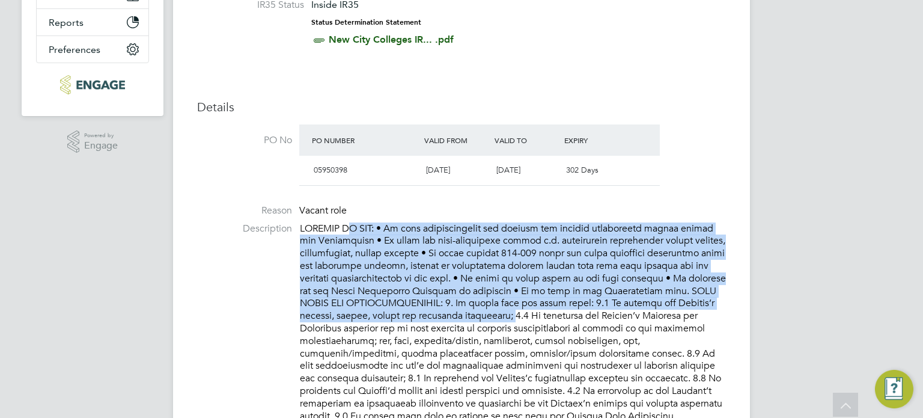
drag, startPoint x: 350, startPoint y: 233, endPoint x: 507, endPoint y: 321, distance: 180.8
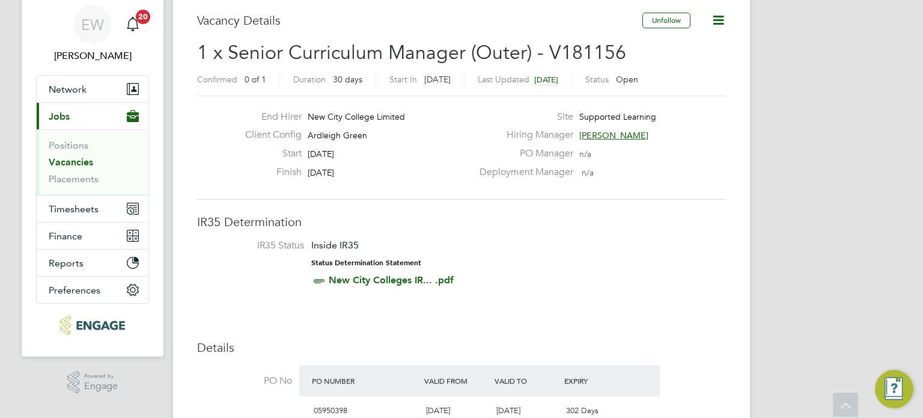
scroll to position [0, 0]
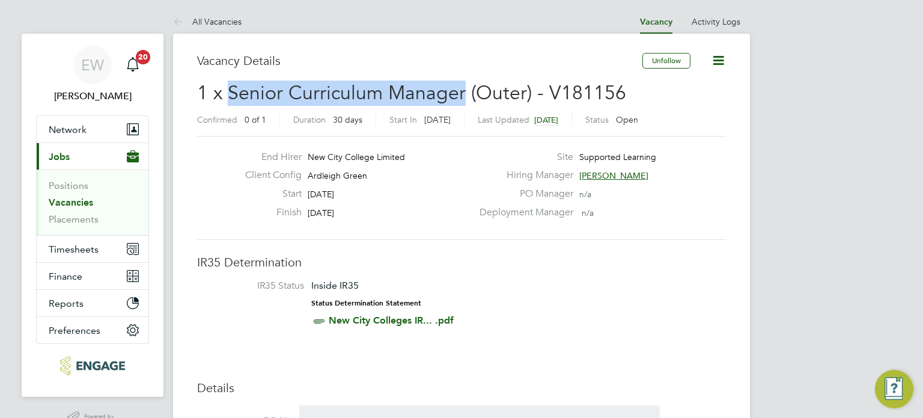
drag, startPoint x: 463, startPoint y: 91, endPoint x: 228, endPoint y: 88, distance: 235.0
click at [228, 88] on span "1 x Senior Curriculum Manager (Outer) - V181156" at bounding box center [411, 92] width 429 height 23
drag, startPoint x: 214, startPoint y: 87, endPoint x: 466, endPoint y: 98, distance: 252.6
click at [437, 98] on span "1 x Senior Curriculum Manager (Outer) - V181156" at bounding box center [411, 92] width 429 height 23
drag, startPoint x: 527, startPoint y: 95, endPoint x: 211, endPoint y: 92, distance: 316.1
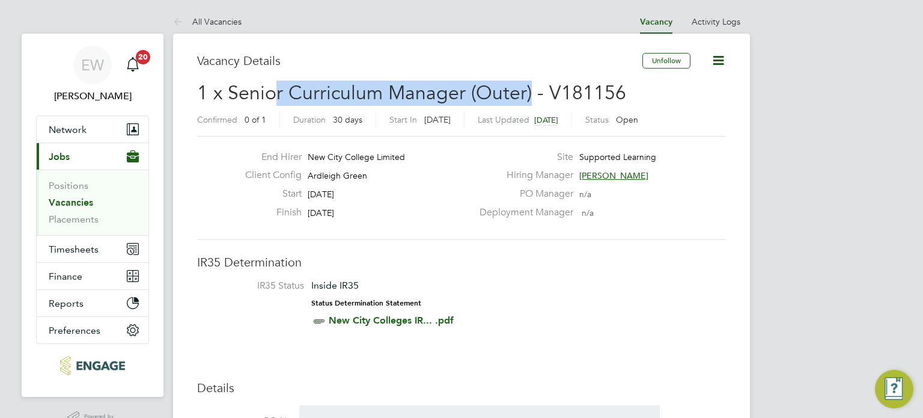
click at [250, 92] on span "1 x Senior Curriculum Manager (Outer) - V181156" at bounding box center [411, 92] width 429 height 23
drag, startPoint x: 210, startPoint y: 92, endPoint x: 538, endPoint y: 98, distance: 328.1
click at [500, 98] on span "1 x Senior Curriculum Manager (Outer) - V181156" at bounding box center [411, 92] width 429 height 23
drag, startPoint x: 584, startPoint y: 94, endPoint x: 272, endPoint y: 94, distance: 312.4
click at [272, 94] on span "1 x Senior Curriculum Manager (Outer) - V181156" at bounding box center [411, 92] width 429 height 23
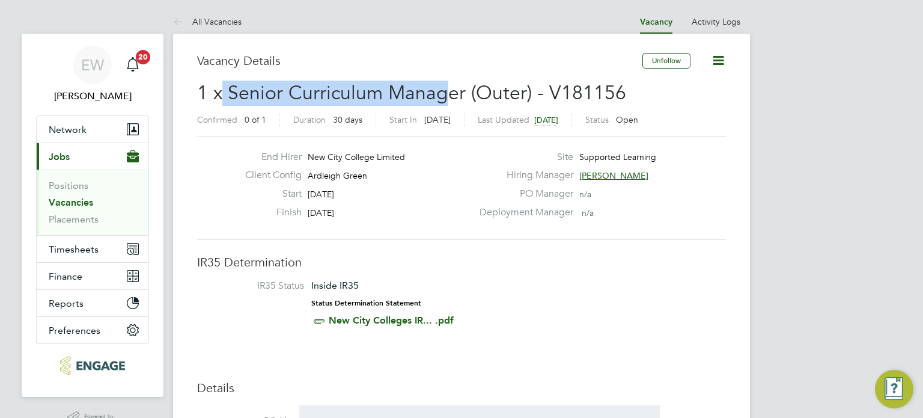
drag, startPoint x: 224, startPoint y: 98, endPoint x: 510, endPoint y: 98, distance: 285.4
click at [481, 98] on span "1 x Senior Curriculum Manager (Outer) - V181156" at bounding box center [411, 92] width 429 height 23
drag, startPoint x: 592, startPoint y: 89, endPoint x: 259, endPoint y: 100, distance: 333.1
click at [260, 100] on span "1 x Senior Curriculum Manager (Outer) - V181156" at bounding box center [411, 92] width 429 height 23
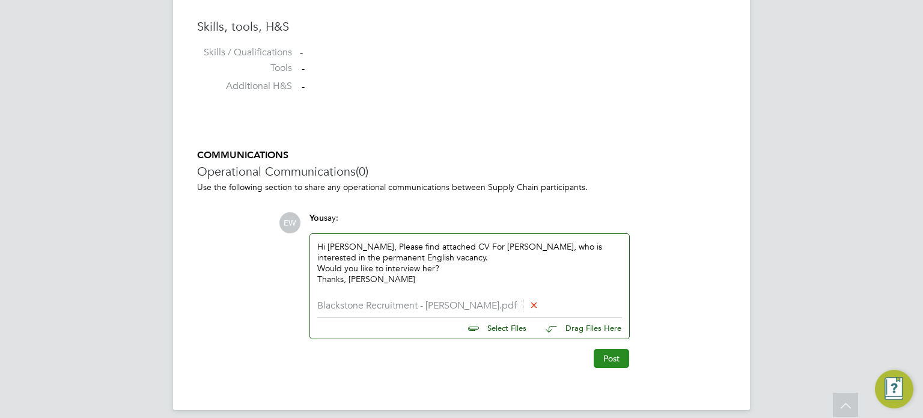
click at [606, 357] on button "Post" at bounding box center [611, 357] width 35 height 19
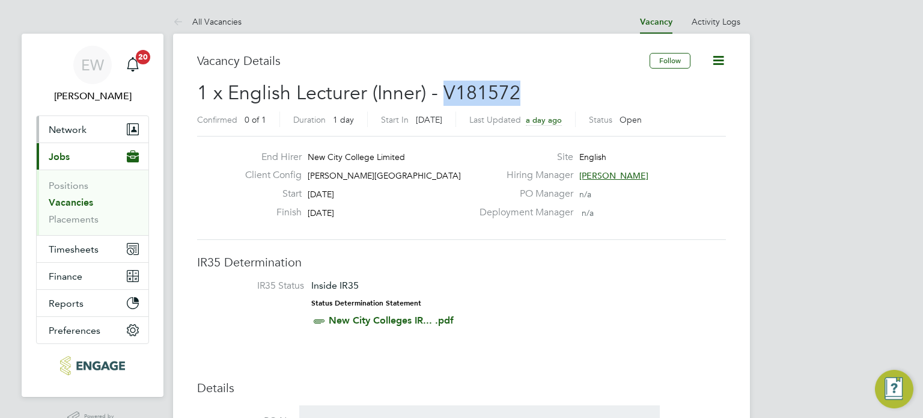
click at [74, 132] on span "Network" at bounding box center [68, 129] width 38 height 11
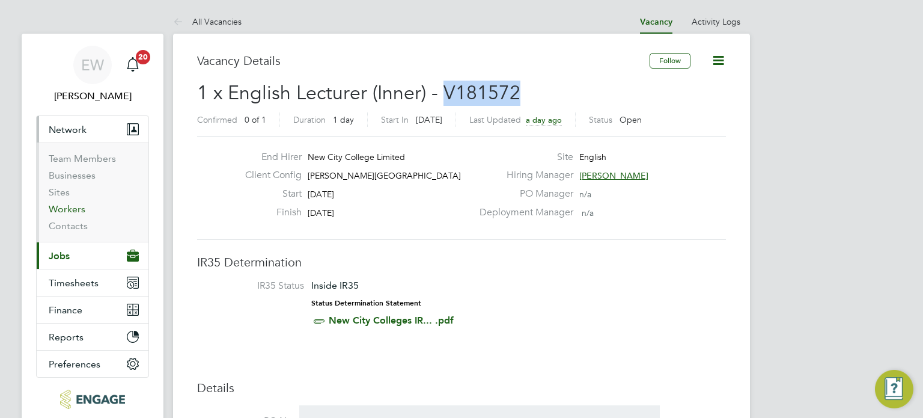
click at [75, 207] on link "Workers" at bounding box center [67, 208] width 37 height 11
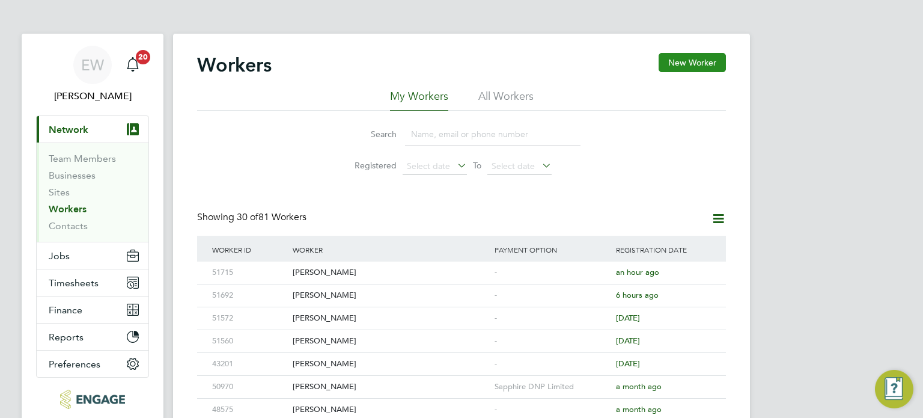
click at [687, 57] on button "New Worker" at bounding box center [692, 62] width 67 height 19
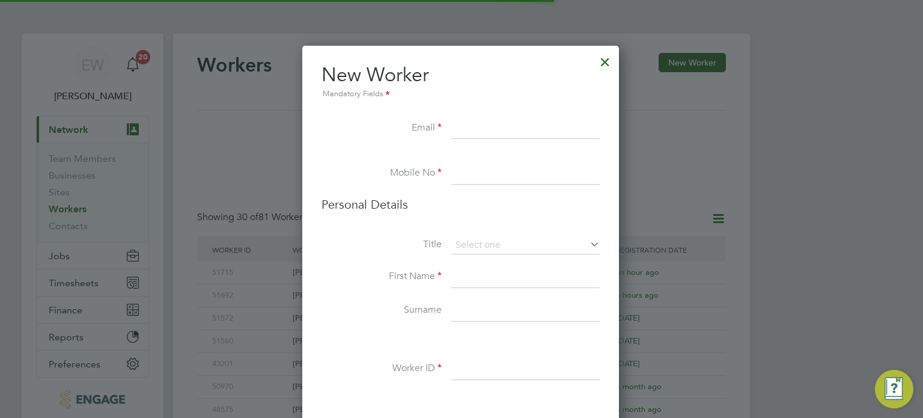
scroll to position [1012, 318]
paste input "Kathleenmaystephens@me.com"
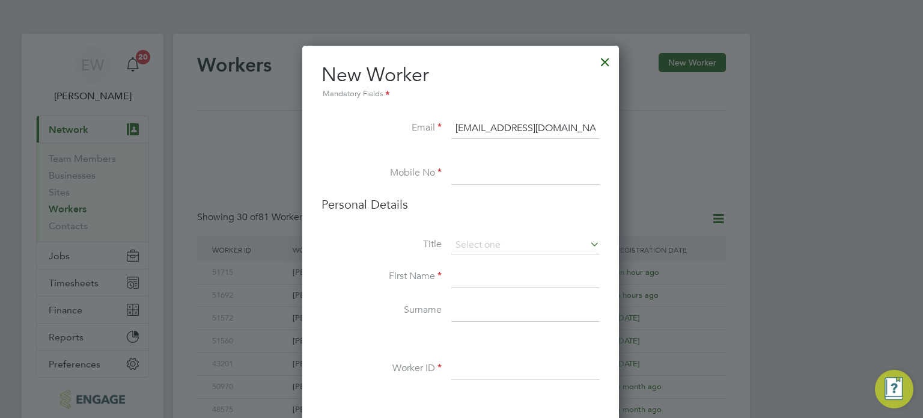
type input "Kathleenmaystephens@me.com"
click at [460, 172] on input at bounding box center [525, 174] width 148 height 22
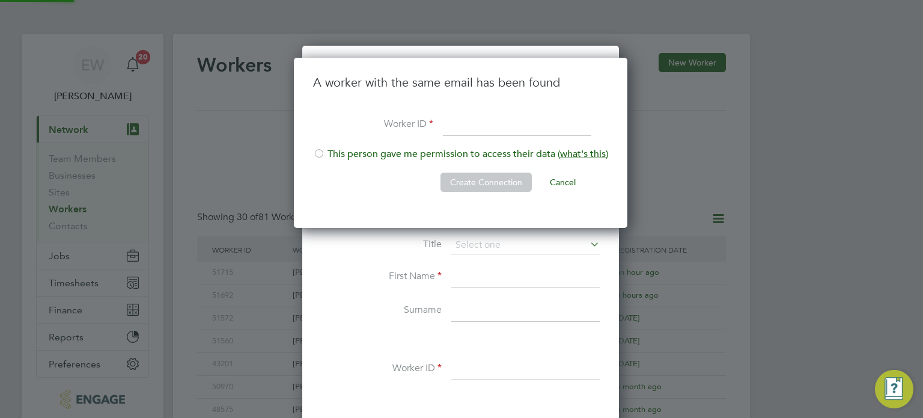
scroll to position [171, 335]
type input "51721"
click at [323, 153] on div at bounding box center [319, 154] width 12 height 12
click at [482, 180] on button "Create Connection" at bounding box center [485, 181] width 91 height 19
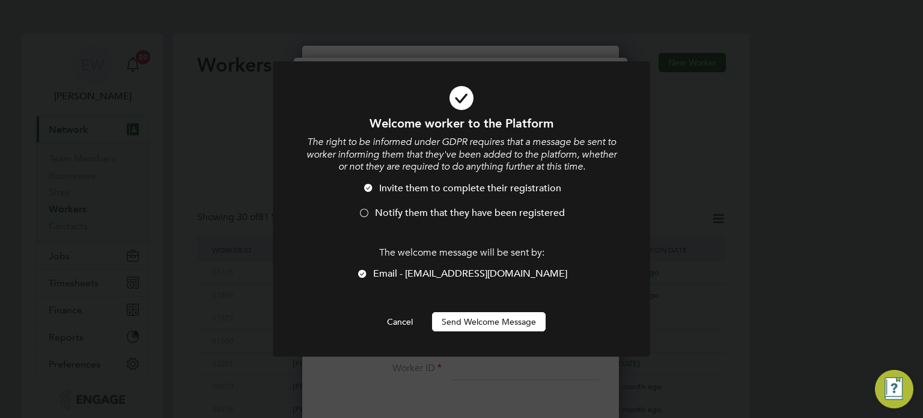
click at [368, 216] on div at bounding box center [364, 214] width 12 height 12
click at [490, 323] on button "Send Welcome Message" at bounding box center [489, 321] width 114 height 19
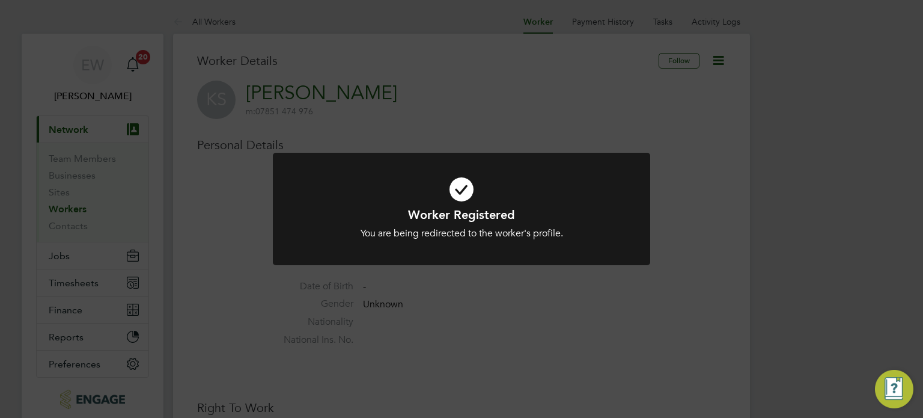
click at [486, 283] on div "Worker Registered You are being redirected to the worker's profile. Cancel Okay" at bounding box center [461, 209] width 923 height 418
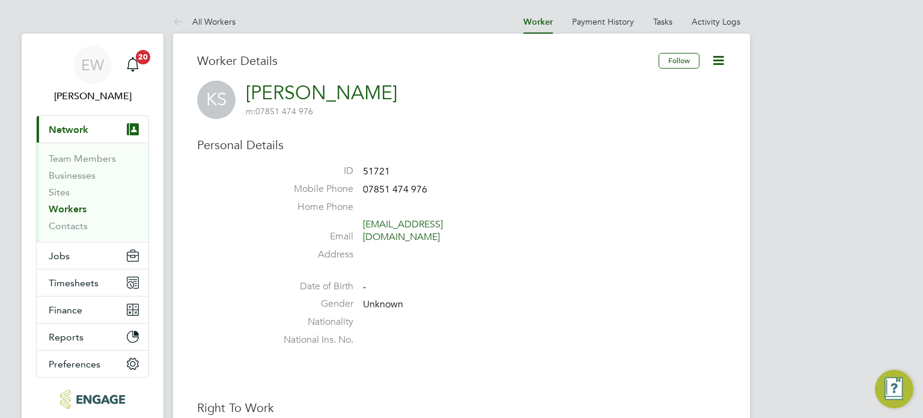
click at [722, 63] on icon at bounding box center [718, 60] width 15 height 15
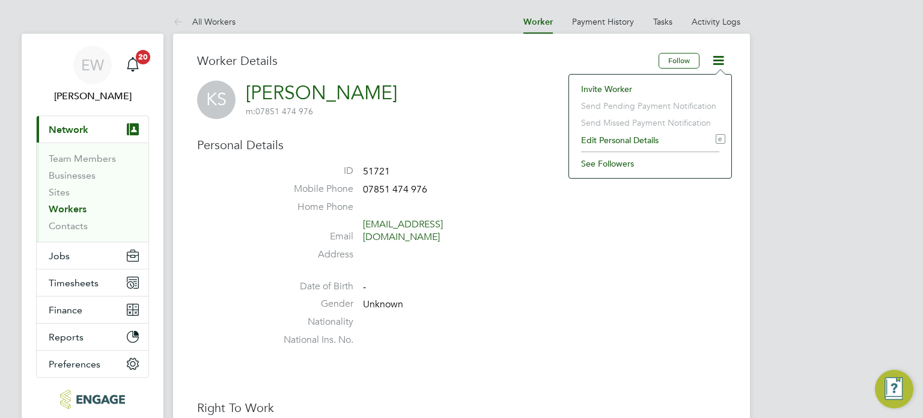
click at [610, 143] on li "Edit Personal Details e" at bounding box center [650, 140] width 150 height 17
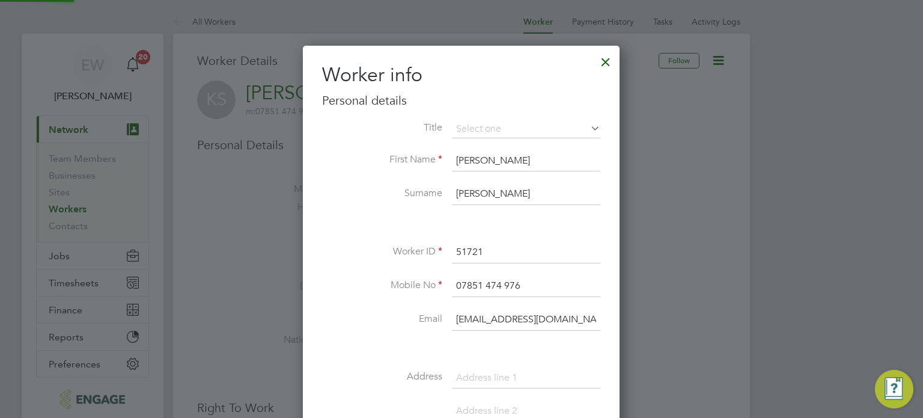
scroll to position [675, 317]
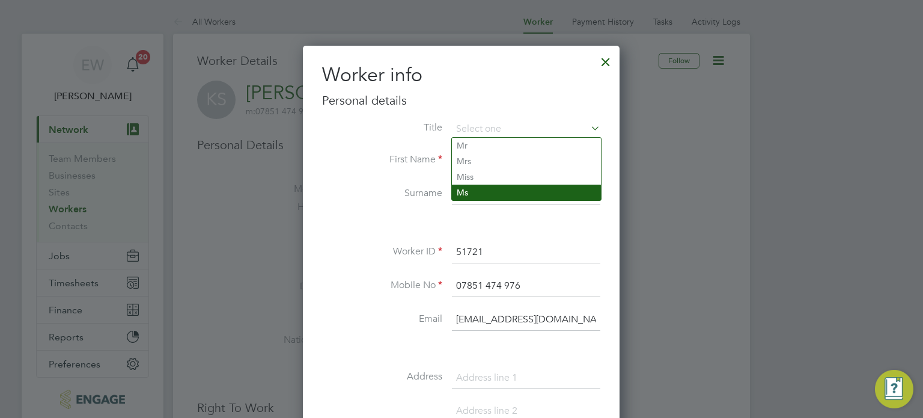
click at [473, 193] on li "Ms" at bounding box center [526, 192] width 149 height 16
type input "Ms"
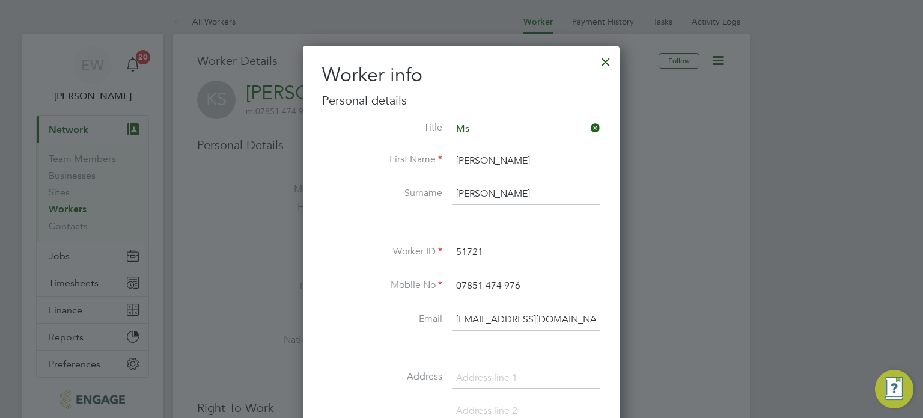
click at [397, 324] on li "Email kathleenmaystephens@me.com" at bounding box center [461, 326] width 278 height 34
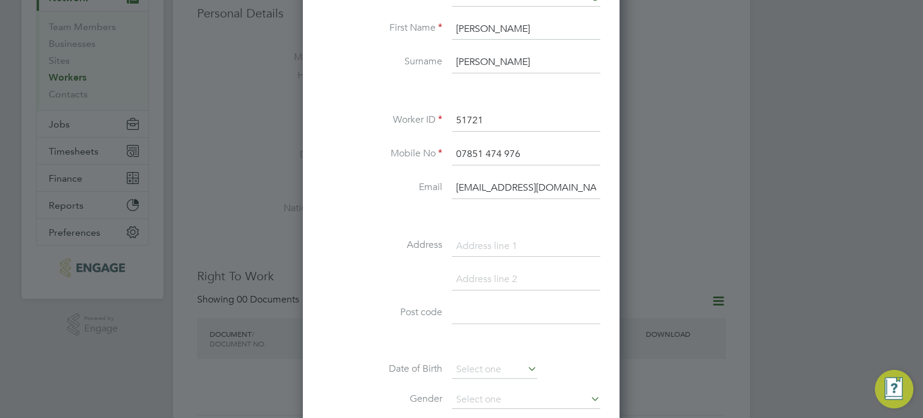
scroll to position [180, 0]
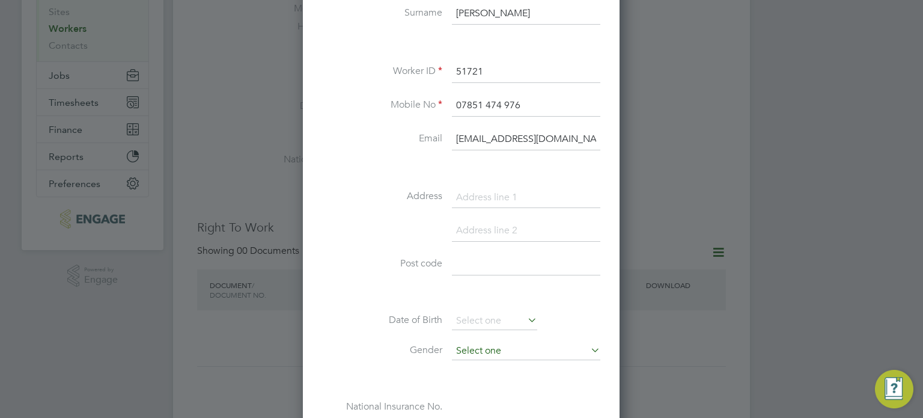
click at [490, 342] on input at bounding box center [526, 351] width 148 height 18
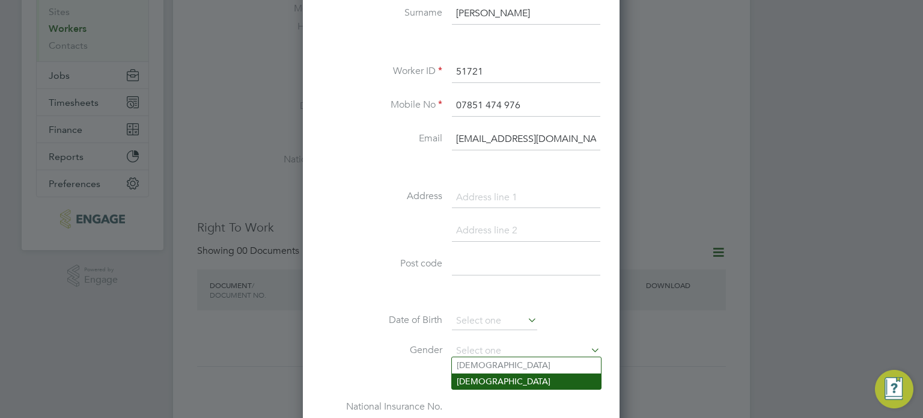
click at [471, 378] on li "Female" at bounding box center [526, 381] width 149 height 16
type input "Female"
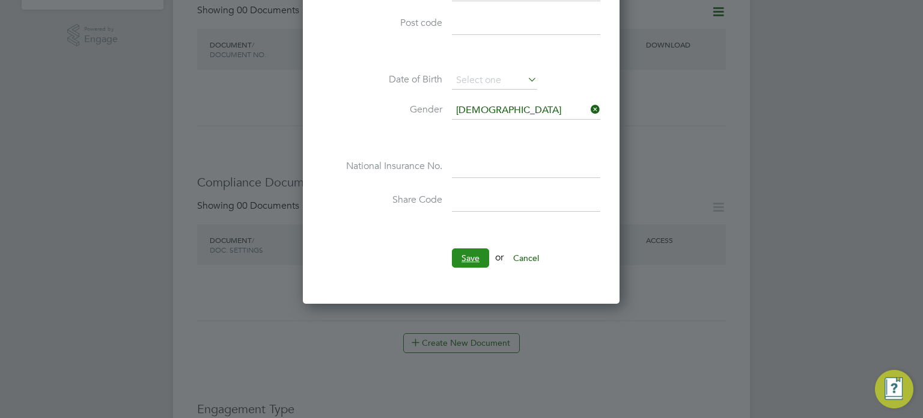
click at [473, 254] on button "Save" at bounding box center [470, 257] width 37 height 19
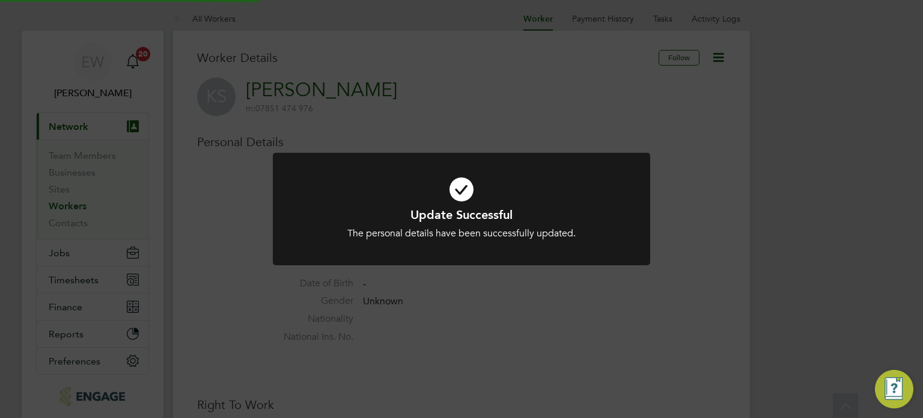
scroll to position [0, 0]
click at [241, 236] on div "Update Successful The personal details have been successfully updated. Cancel O…" at bounding box center [461, 209] width 923 height 418
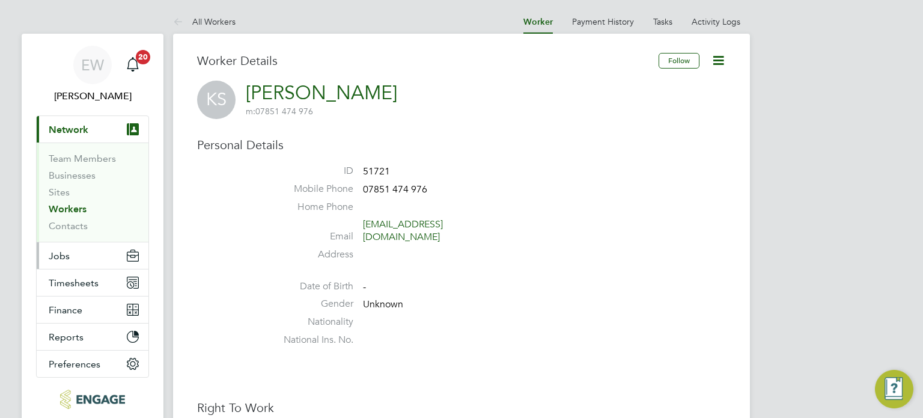
click at [67, 259] on span "Jobs" at bounding box center [59, 255] width 21 height 11
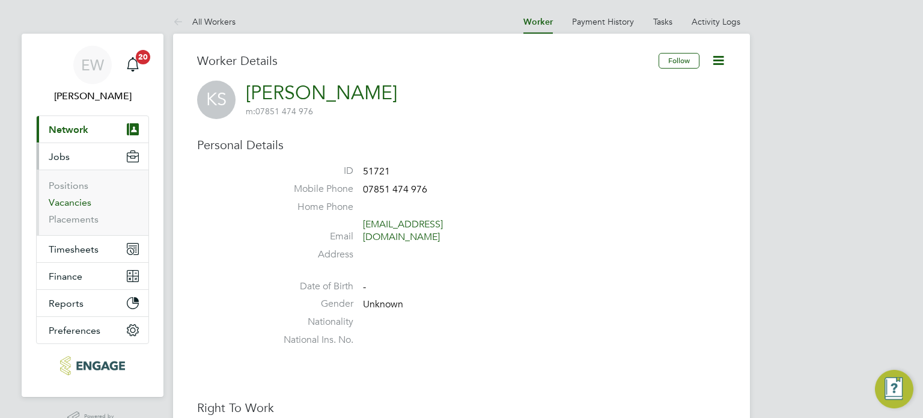
click at [79, 201] on link "Vacancies" at bounding box center [70, 201] width 43 height 11
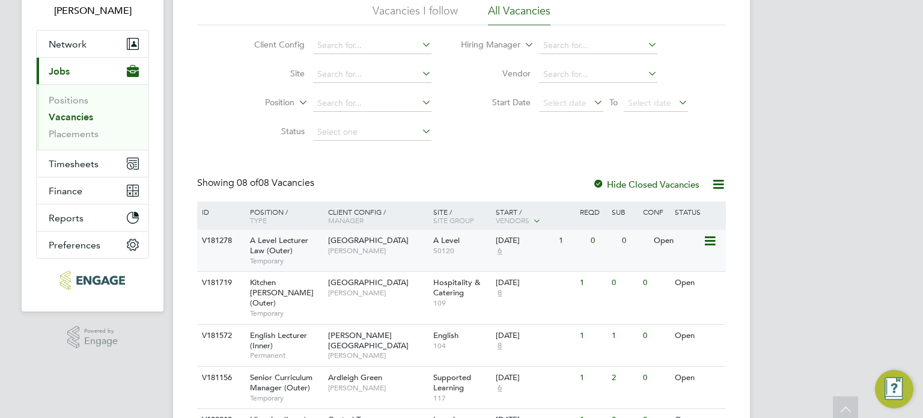
scroll to position [240, 0]
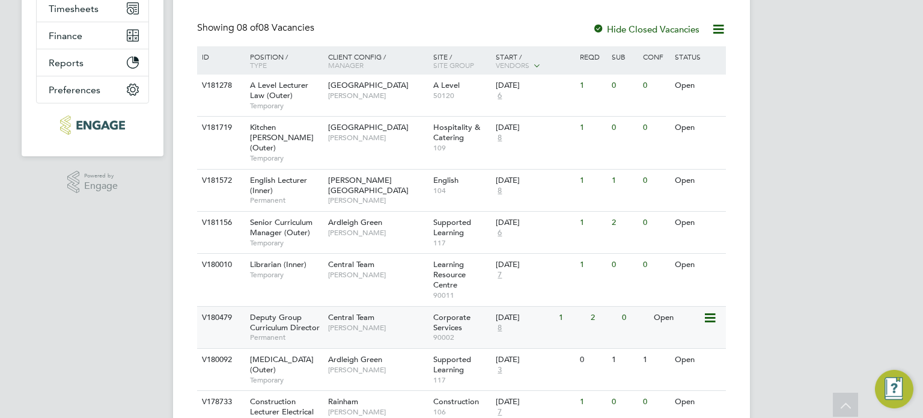
click at [293, 314] on span "Deputy Group Curriculum Director" at bounding box center [285, 322] width 70 height 20
click at [303, 218] on span "Senior Curriculum Manager (Outer)" at bounding box center [281, 227] width 62 height 20
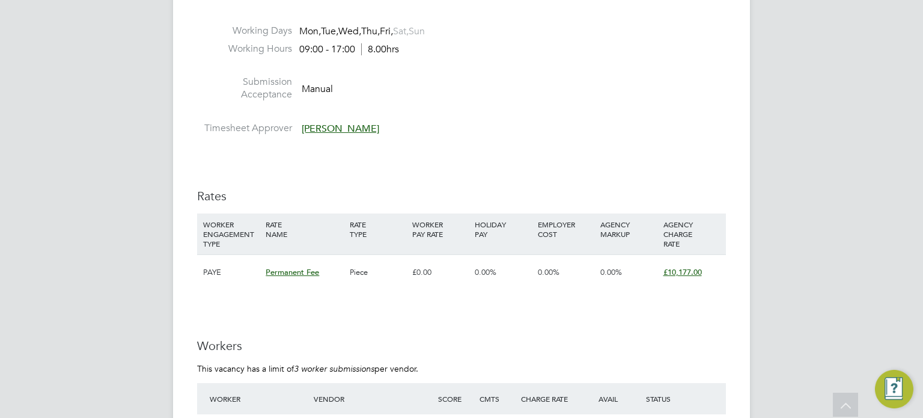
scroll to position [2884, 0]
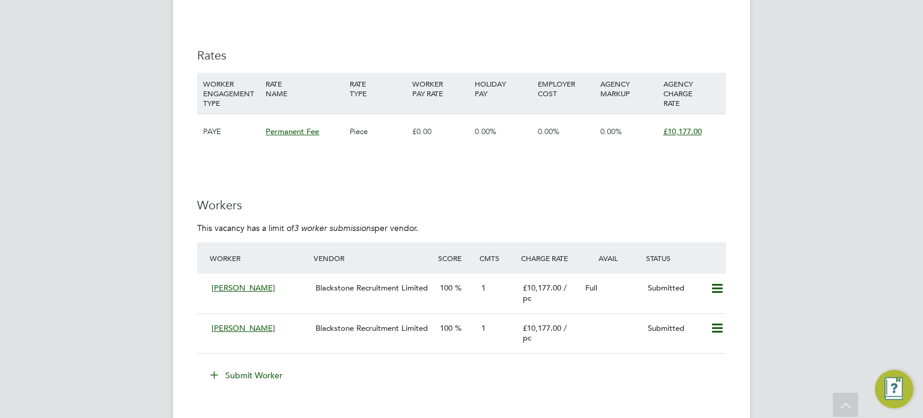
click at [242, 385] on button "Submit Worker" at bounding box center [247, 374] width 90 height 19
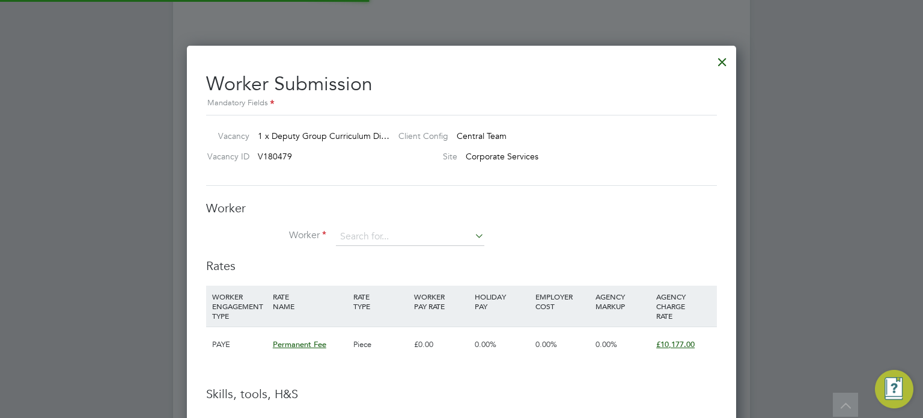
scroll to position [35, 82]
click at [382, 237] on input at bounding box center [410, 237] width 148 height 18
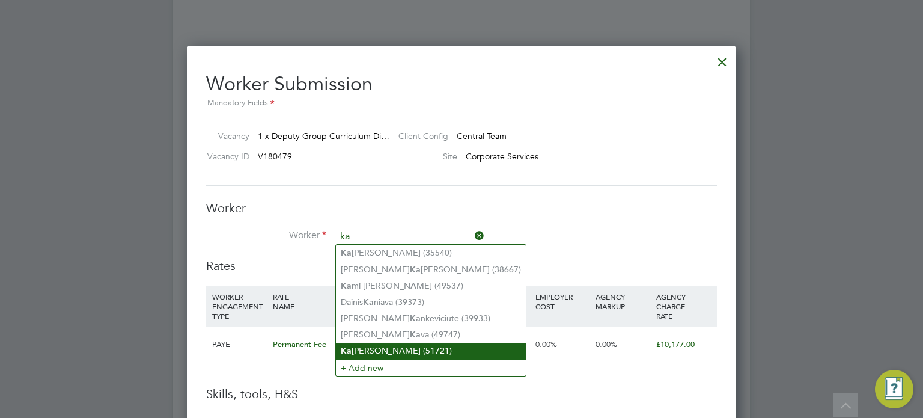
click at [416, 351] on li "Ka thleen Stephens (51721)" at bounding box center [431, 350] width 190 height 16
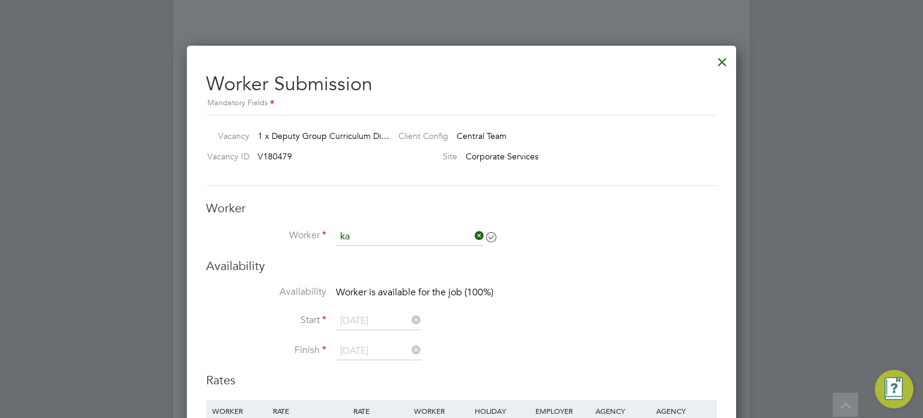
type input "[PERSON_NAME] (51721)"
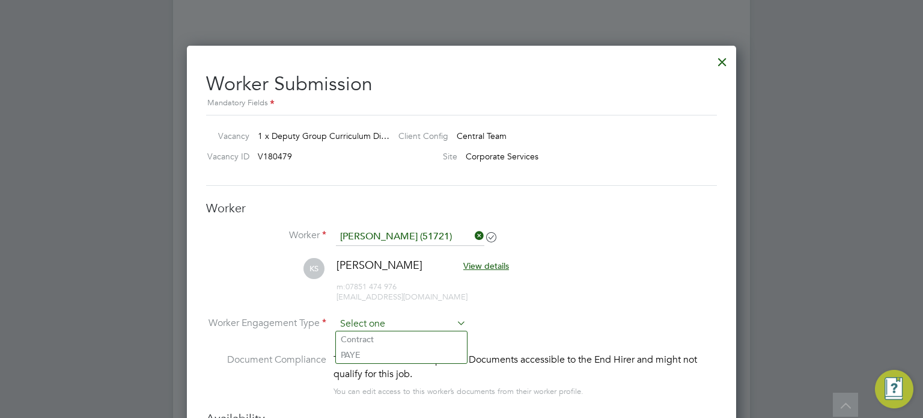
click at [380, 320] on input at bounding box center [401, 324] width 130 height 18
click at [361, 355] on li "PAYE" at bounding box center [401, 355] width 131 height 16
type input "PAYE"
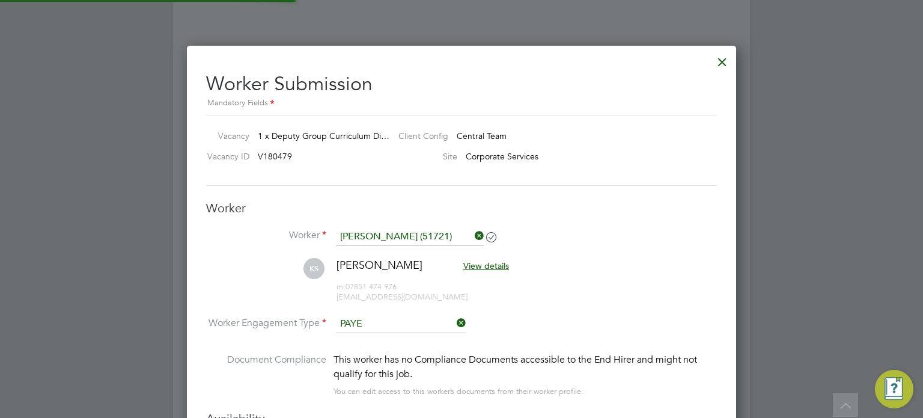
click at [570, 315] on li "Worker Engagement Type PAYE" at bounding box center [461, 333] width 511 height 37
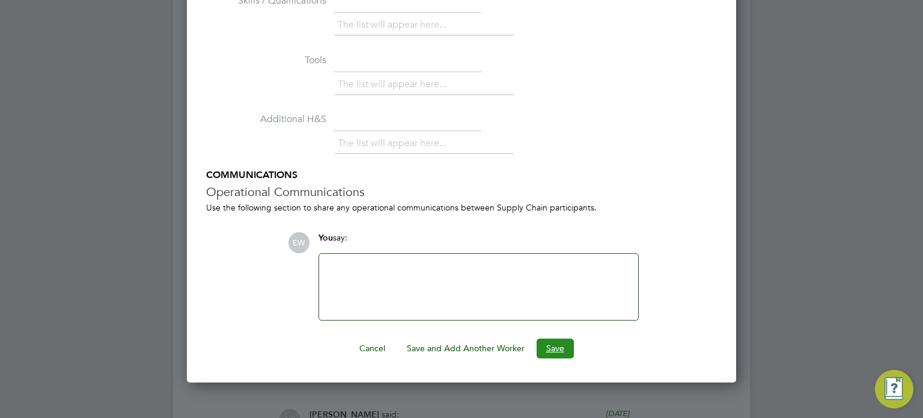
click at [555, 342] on button "Save" at bounding box center [555, 347] width 37 height 19
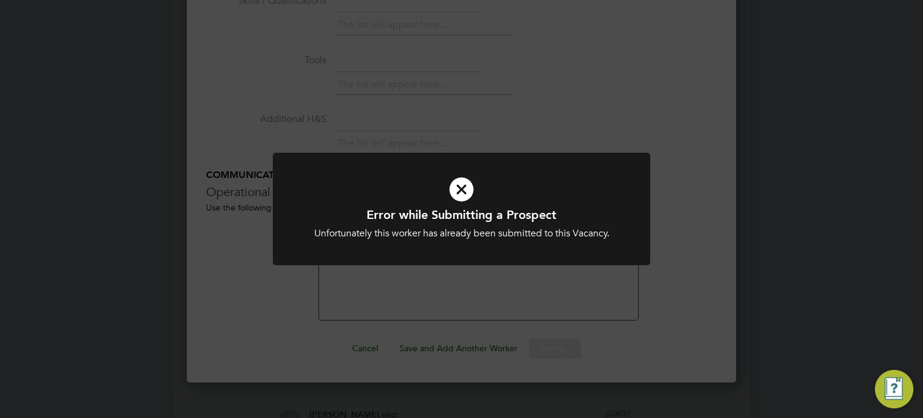
click at [686, 290] on div "Error while Submitting a Prospect Unfortunately this worker has already been su…" at bounding box center [461, 209] width 923 height 418
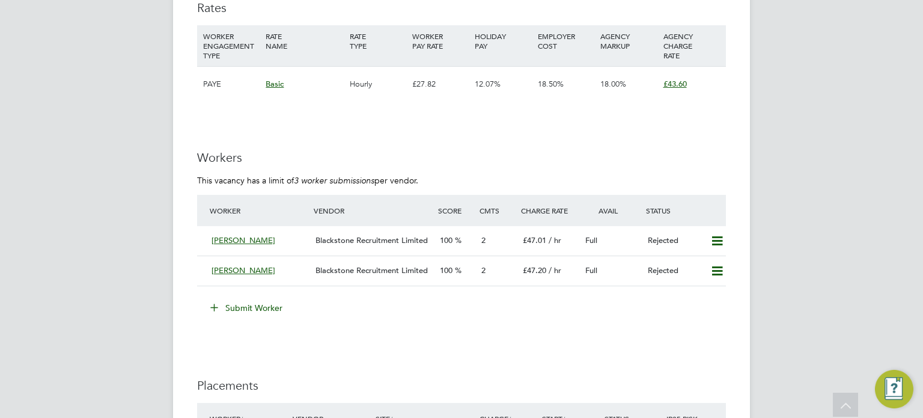
click at [246, 299] on button "Submit Worker" at bounding box center [247, 307] width 90 height 19
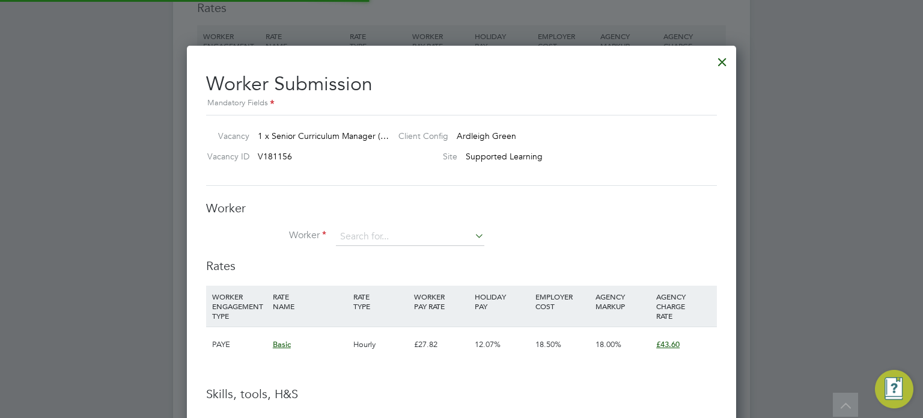
scroll to position [35, 82]
click at [394, 230] on input at bounding box center [410, 237] width 148 height 18
click at [379, 272] on li "Kat hleen Stephens (51721)" at bounding box center [410, 269] width 149 height 16
type input "Kathleen Stephens (51721)"
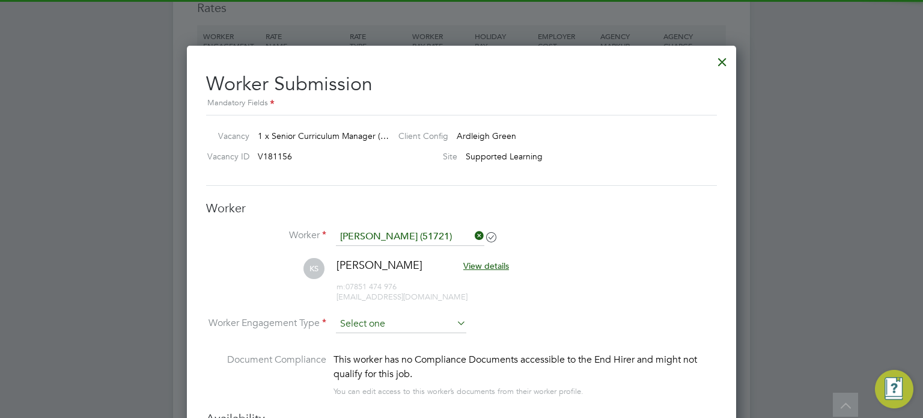
click at [387, 324] on input at bounding box center [401, 324] width 130 height 18
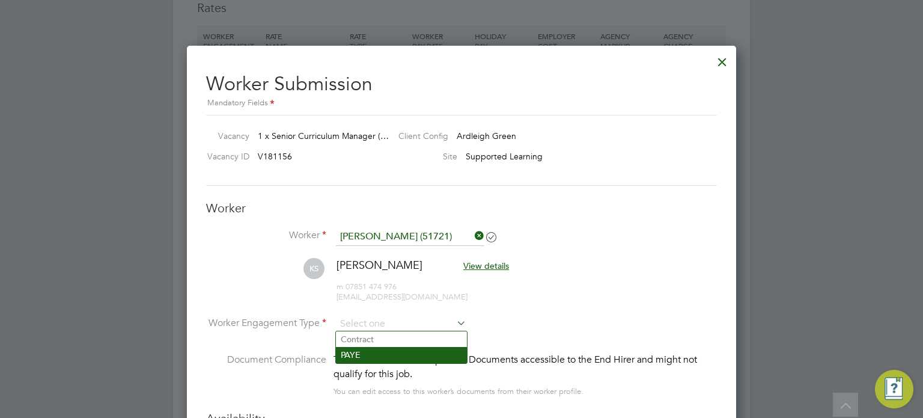
click at [368, 353] on li "PAYE" at bounding box center [401, 355] width 131 height 16
type input "PAYE"
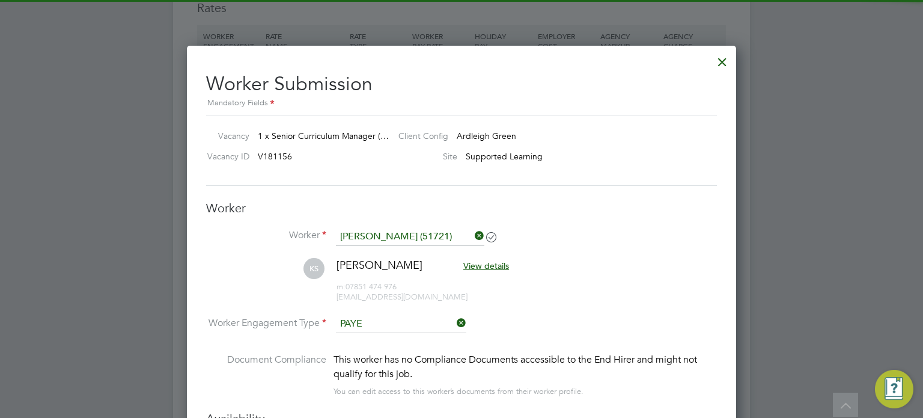
click at [596, 278] on li "KS Kathleen Stephens View details m: 07851 474 976 kathleenmaystephens@me.com" at bounding box center [461, 286] width 511 height 57
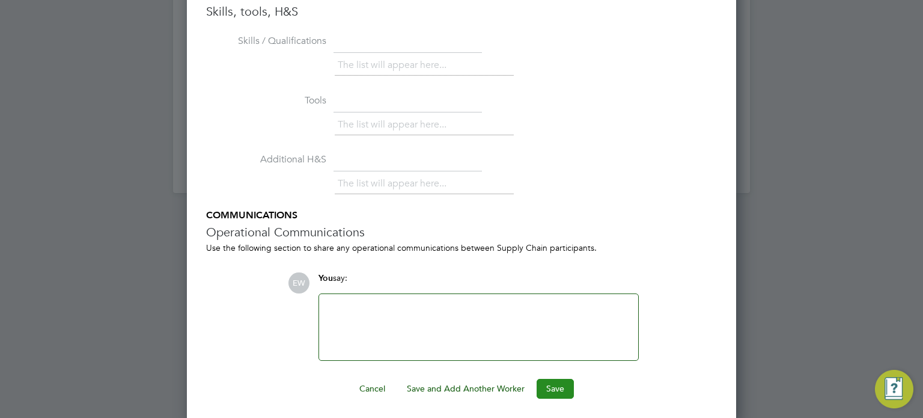
click at [547, 384] on button "Save" at bounding box center [555, 388] width 37 height 19
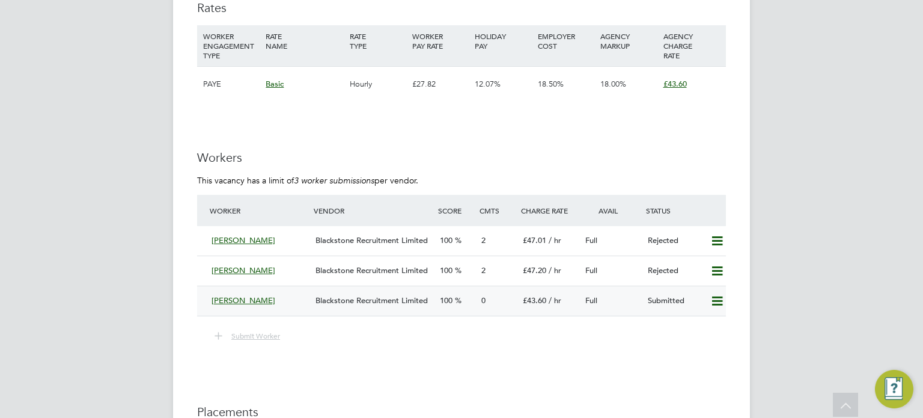
click at [711, 296] on icon at bounding box center [717, 301] width 15 height 10
click at [699, 317] on li "Remove" at bounding box center [700, 313] width 46 height 17
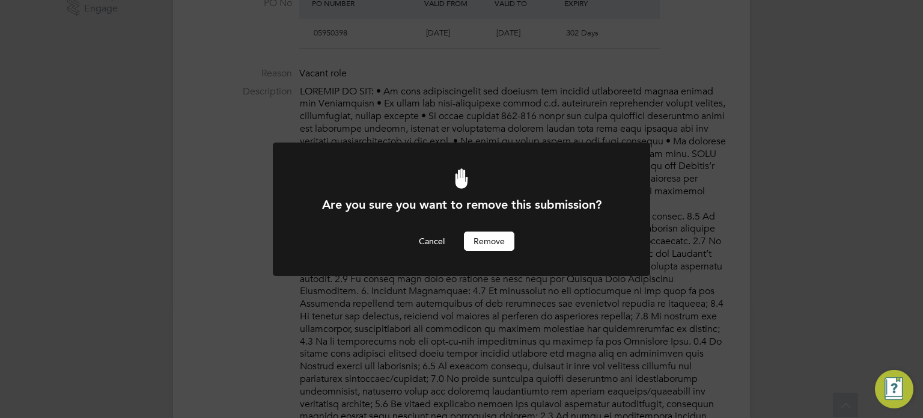
scroll to position [0, 0]
click at [475, 237] on button "Remove" at bounding box center [489, 240] width 50 height 19
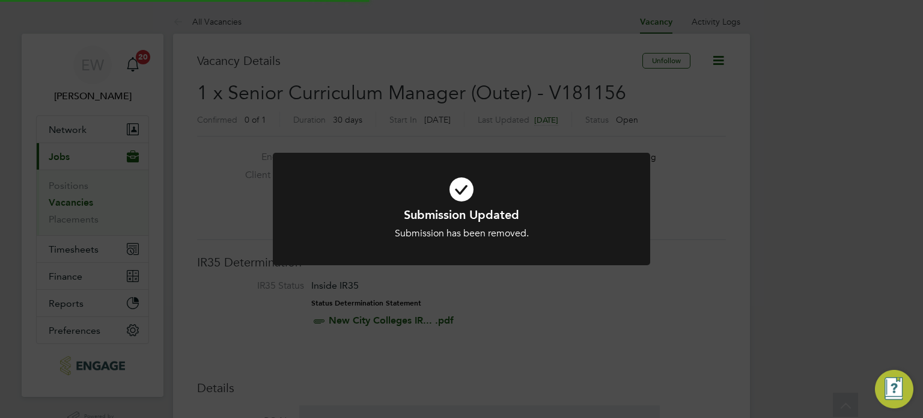
scroll to position [35, 84]
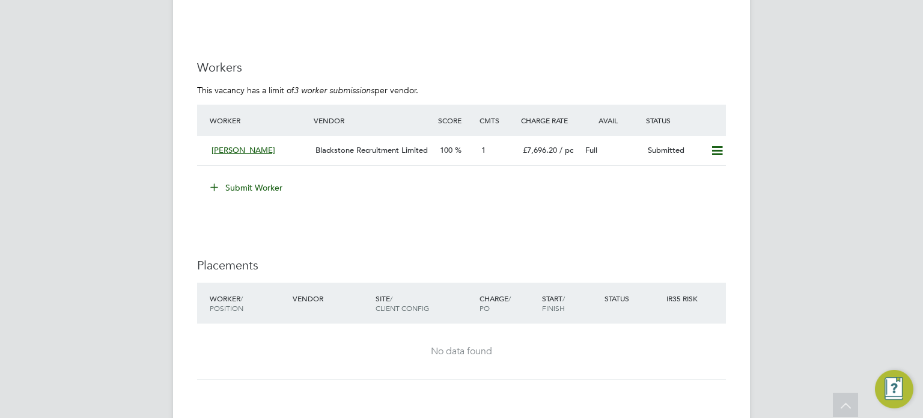
scroll to position [1682, 0]
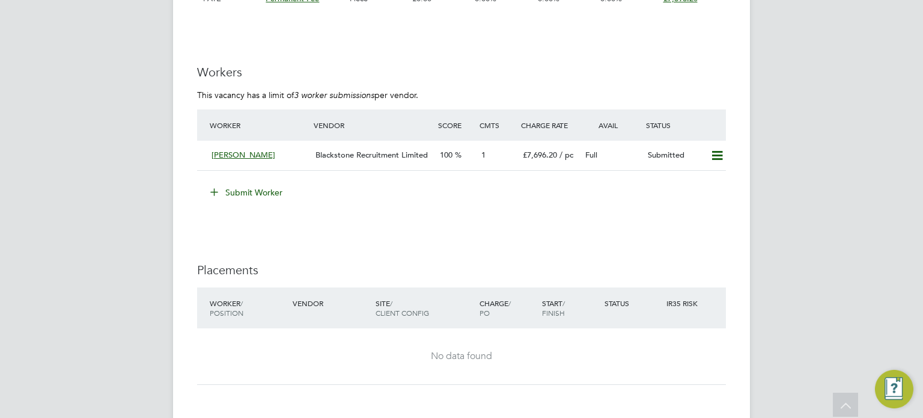
click at [239, 192] on button "Submit Worker" at bounding box center [247, 192] width 90 height 19
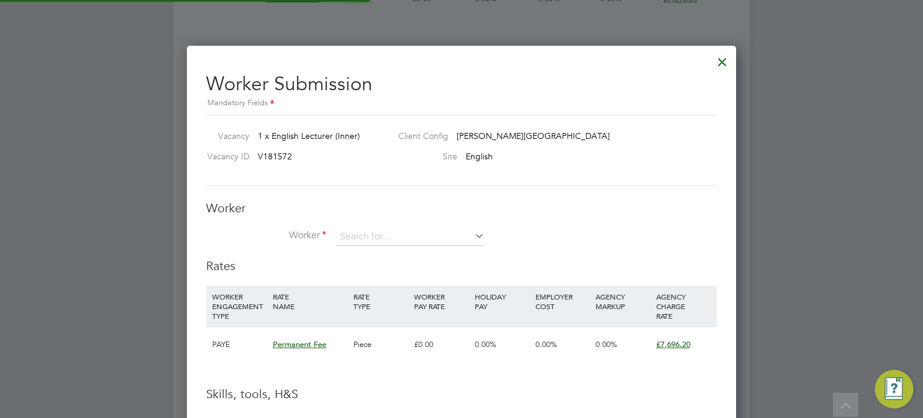
scroll to position [6, 5]
click at [409, 240] on input at bounding box center [410, 237] width 148 height 18
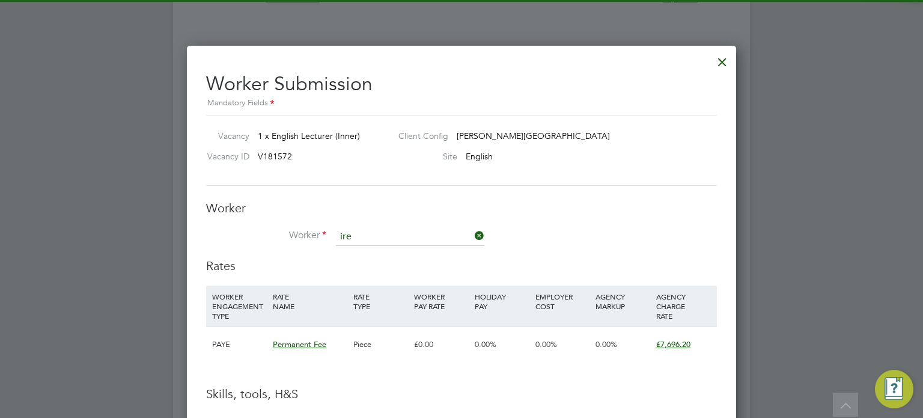
click at [391, 251] on li "Ire ne [PERSON_NAME] (41096)" at bounding box center [410, 253] width 149 height 16
type input "[PERSON_NAME] (41096)"
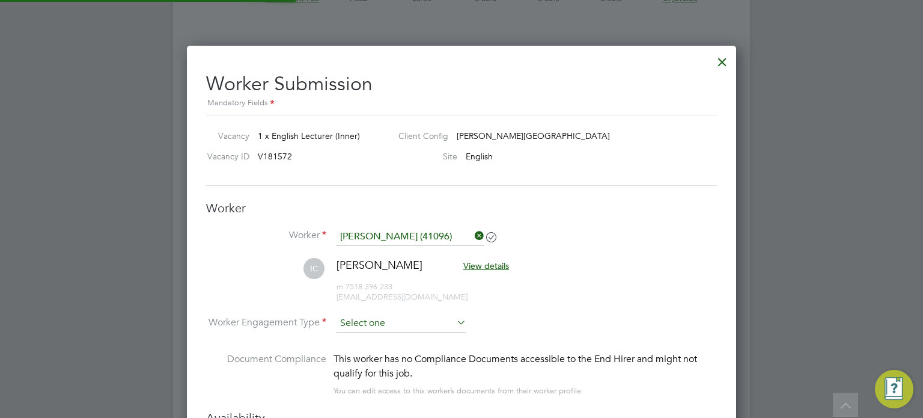
scroll to position [1009, 550]
click at [357, 321] on input at bounding box center [401, 324] width 130 height 18
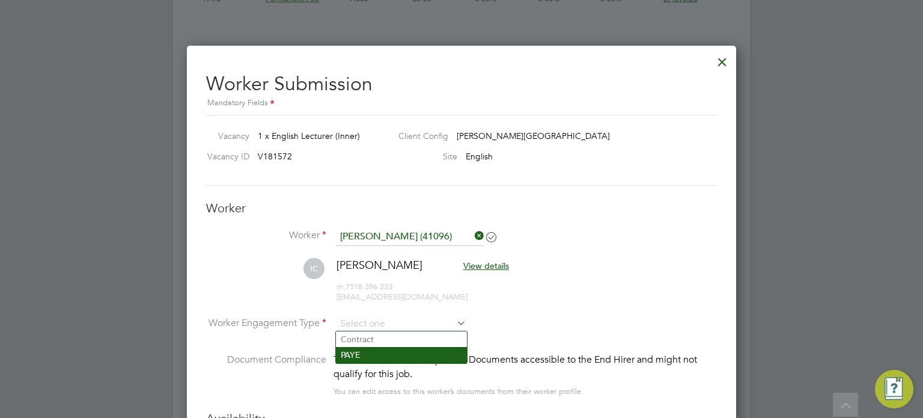
click at [363, 359] on li "PAYE" at bounding box center [401, 355] width 131 height 16
type input "PAYE"
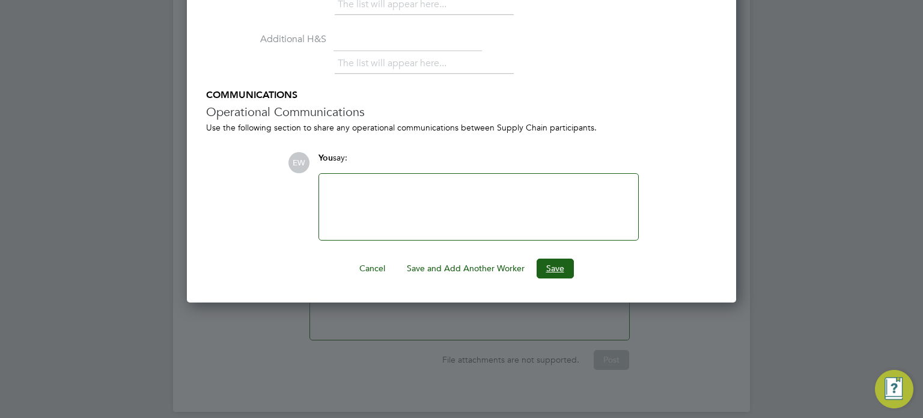
click at [562, 267] on button "Save" at bounding box center [555, 267] width 37 height 19
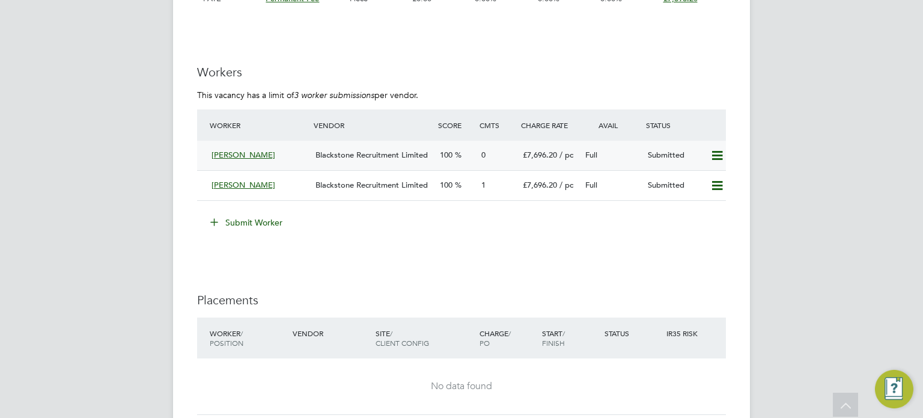
click at [335, 159] on div "Blackstone Recruitment Limited" at bounding box center [373, 155] width 124 height 20
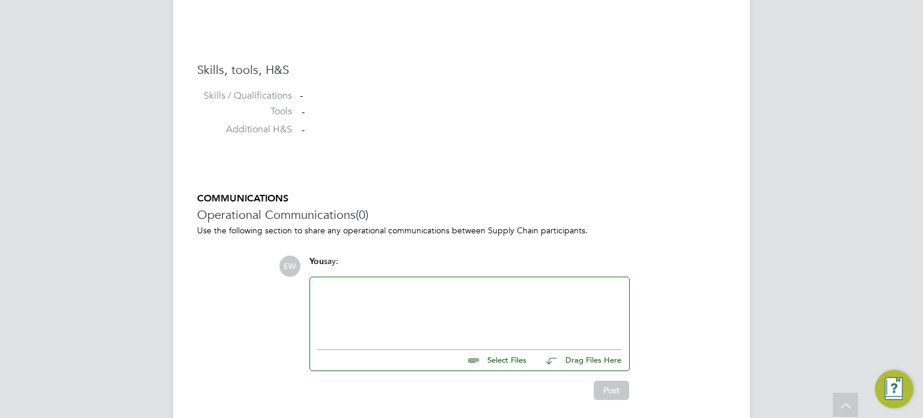
click at [351, 312] on div at bounding box center [469, 310] width 305 height 52
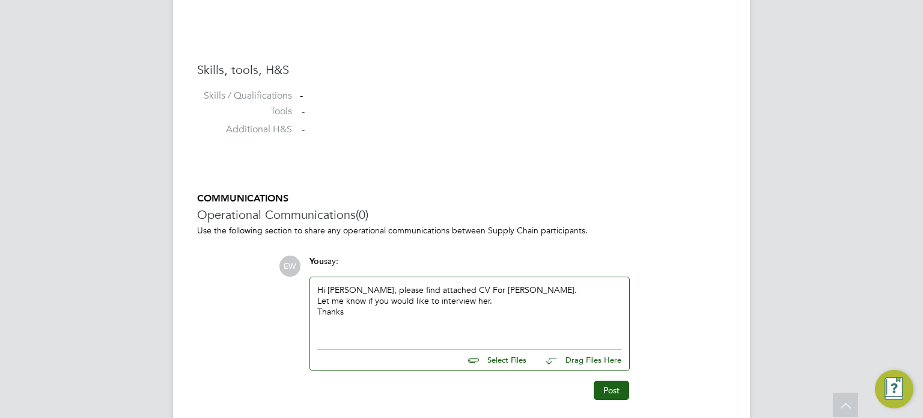
click at [519, 362] on input "file" at bounding box center [532, 358] width 180 height 17
type input "C:\fakepath\Blackstone Recruitment - Irene Charles-Ashe.docx"
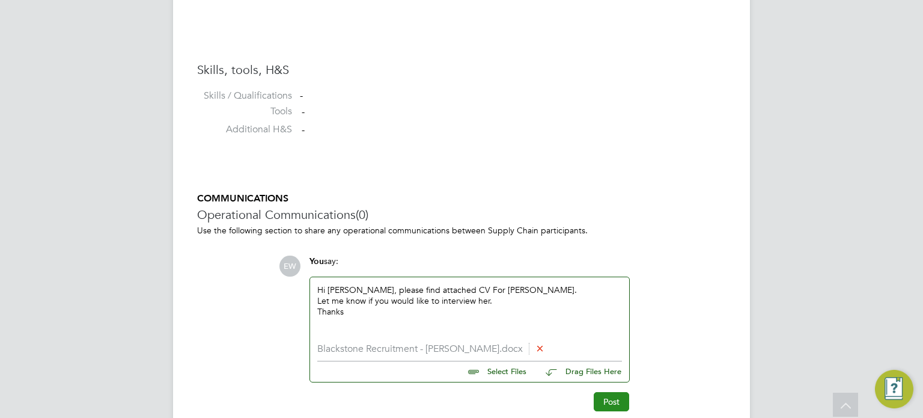
click at [613, 405] on button "Post" at bounding box center [611, 401] width 35 height 19
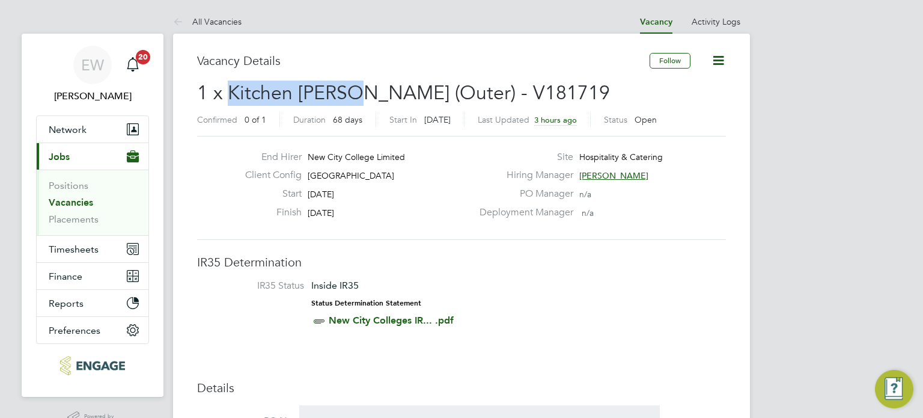
drag, startPoint x: 349, startPoint y: 95, endPoint x: 230, endPoint y: 94, distance: 119.6
click at [230, 94] on span "1 x Kitchen [PERSON_NAME] (Outer) - V181719" at bounding box center [403, 92] width 413 height 23
copy span "Kitchen [PERSON_NAME]"
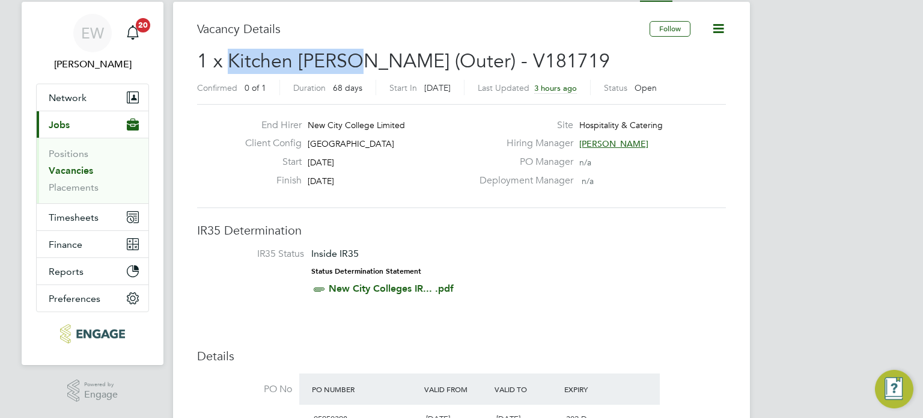
scroll to position [60, 0]
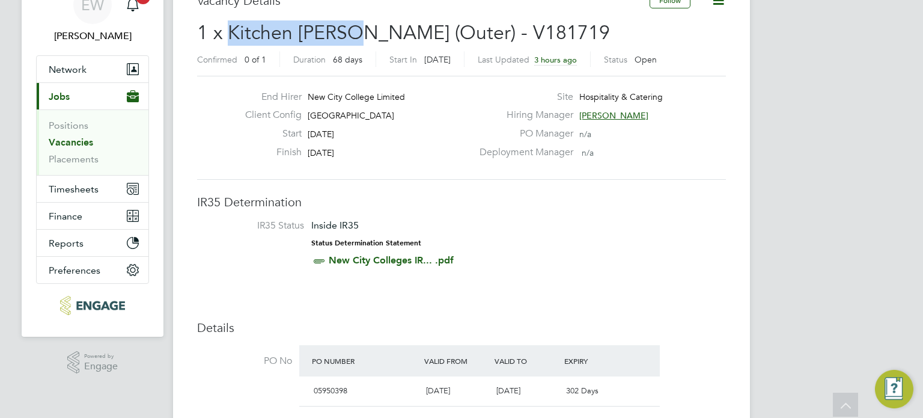
drag, startPoint x: 353, startPoint y: 151, endPoint x: 309, endPoint y: 113, distance: 58.4
click at [309, 113] on div "End Hirer New City College Limited Client Config Redbridge Campus Start 13 Oct …" at bounding box center [354, 128] width 237 height 74
copy div "Redbridge Campus Start 13 Oct 2025 Finish 19 Dec 2025"
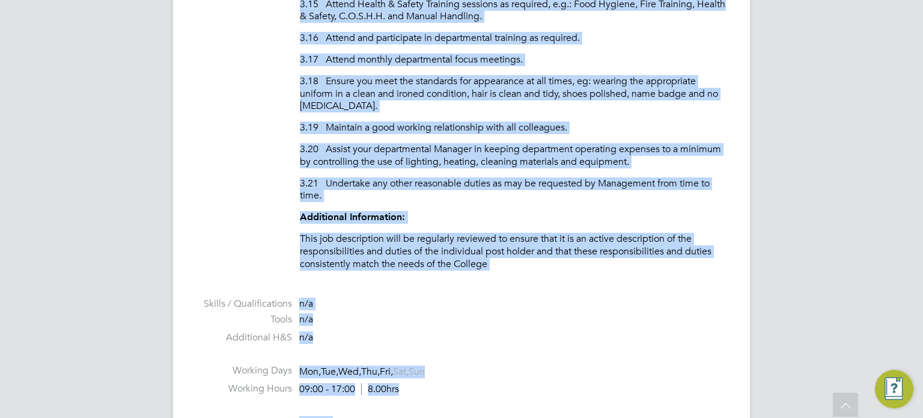
scroll to position [1593, 0]
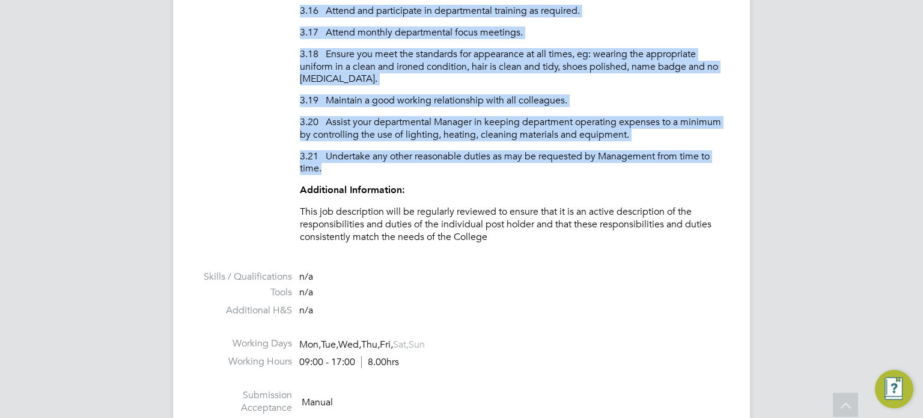
drag, startPoint x: 299, startPoint y: 207, endPoint x: 458, endPoint y: 161, distance: 166.4
copy div "PURPOSE OF JOB: · To keep the kitchen and back of house areas in a clean, hygie…"
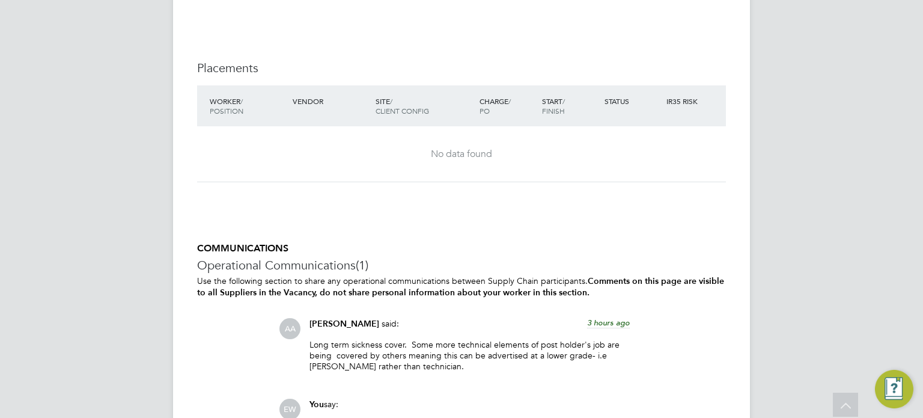
scroll to position [2435, 0]
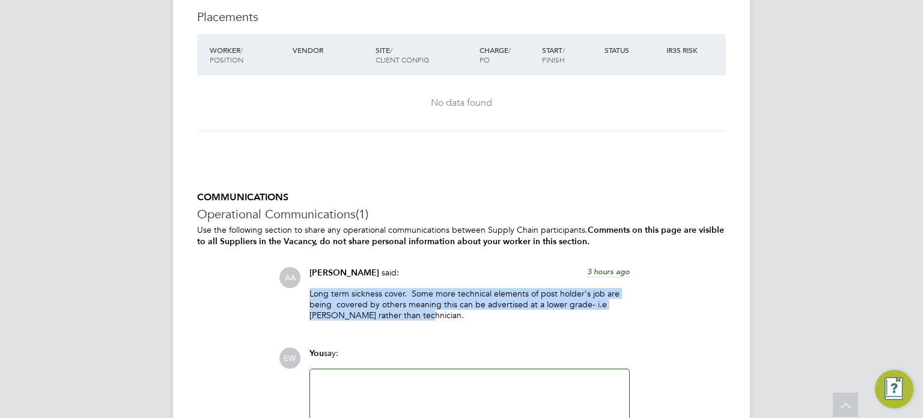
drag, startPoint x: 391, startPoint y: 303, endPoint x: 308, endPoint y: 281, distance: 86.4
click at [305, 281] on div "Alison Arnaud said: 3 hours ago Long term sickness cover. Some more technical e…" at bounding box center [469, 298] width 332 height 63
copy p "Long term sickness cover. Some more technical elements of post holder's job are…"
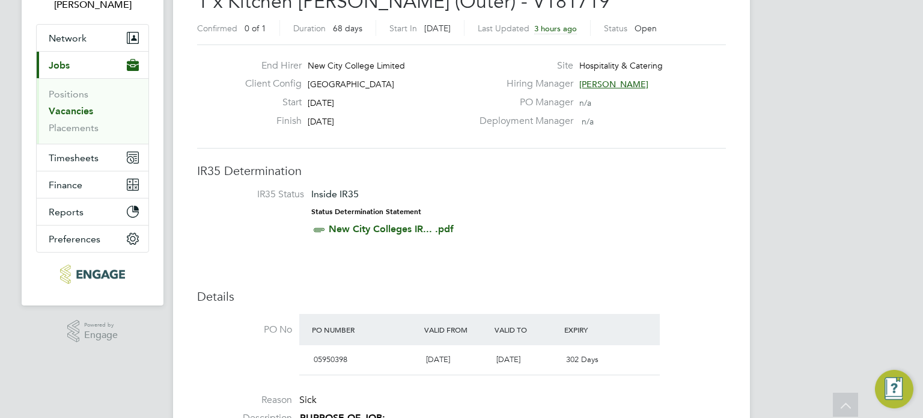
scroll to position [0, 0]
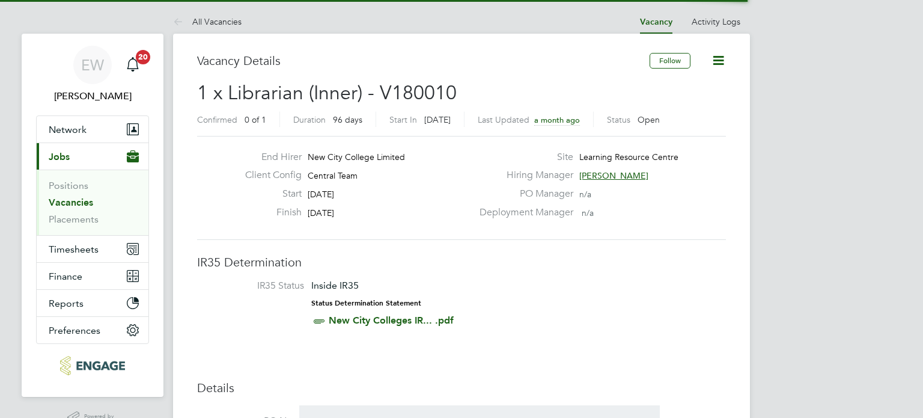
click at [258, 96] on span "1 x Librarian (Inner) - V180010" at bounding box center [327, 92] width 260 height 23
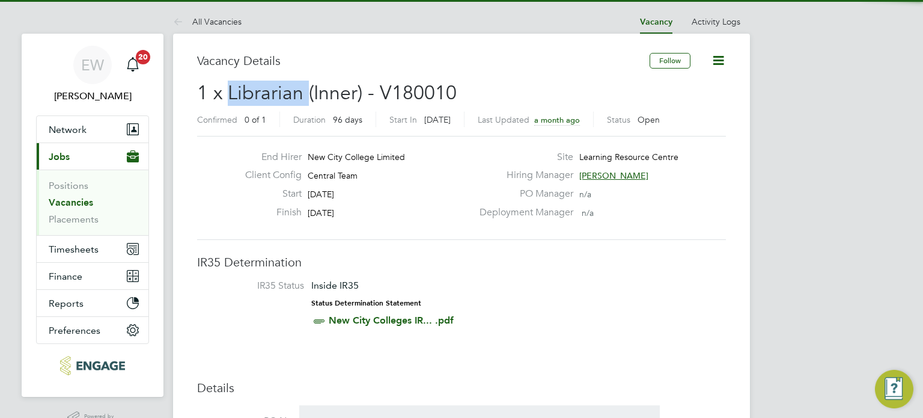
click at [258, 96] on span "1 x Librarian (Inner) - V180010" at bounding box center [327, 92] width 260 height 23
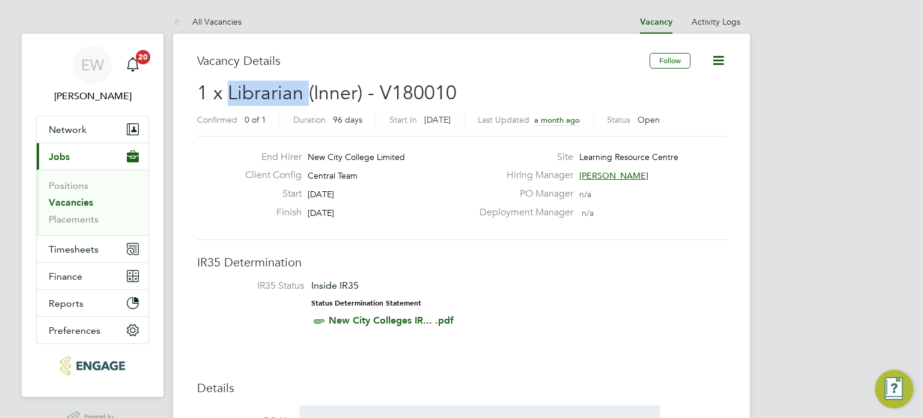
copy span "Librarian"
drag, startPoint x: 356, startPoint y: 211, endPoint x: 305, endPoint y: 193, distance: 53.6
click at [305, 193] on div "End Hirer New City College Limited Client Config Central Team Start 15 Sep 2025…" at bounding box center [354, 188] width 237 height 74
copy div "15 Sep 2025 Finish 19 Dec 2025"
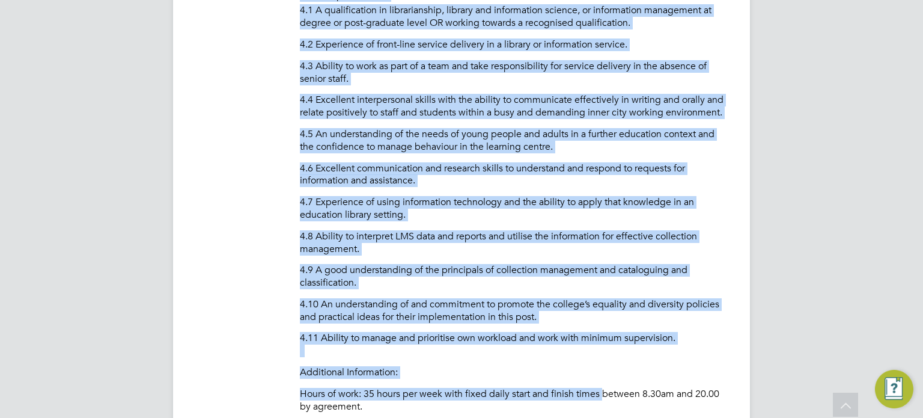
scroll to position [2260, 0]
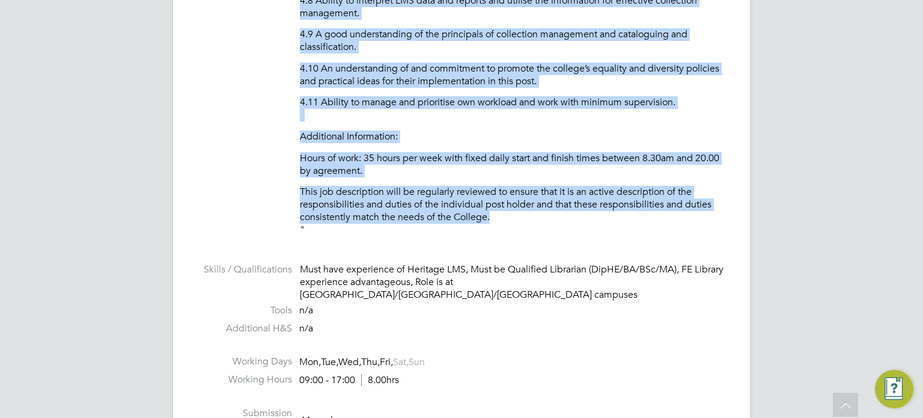
drag, startPoint x: 300, startPoint y: 86, endPoint x: 605, endPoint y: 232, distance: 338.4
copy div "PURPOSE OF JOB: • To assist and support learners and staff in their use of the …"
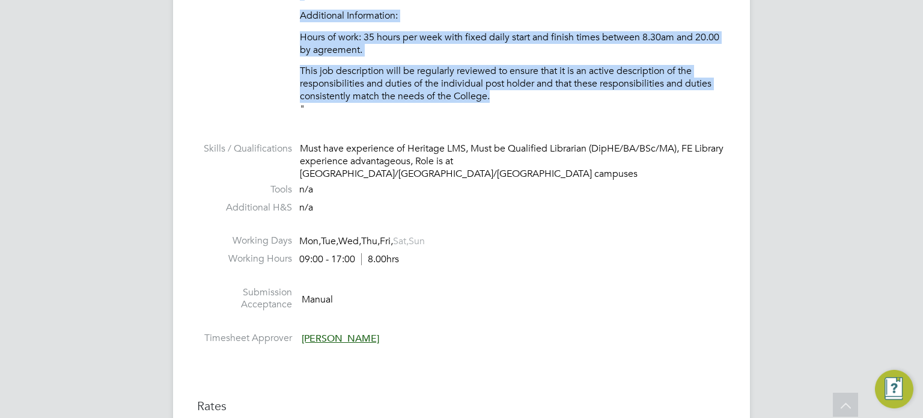
scroll to position [2380, 0]
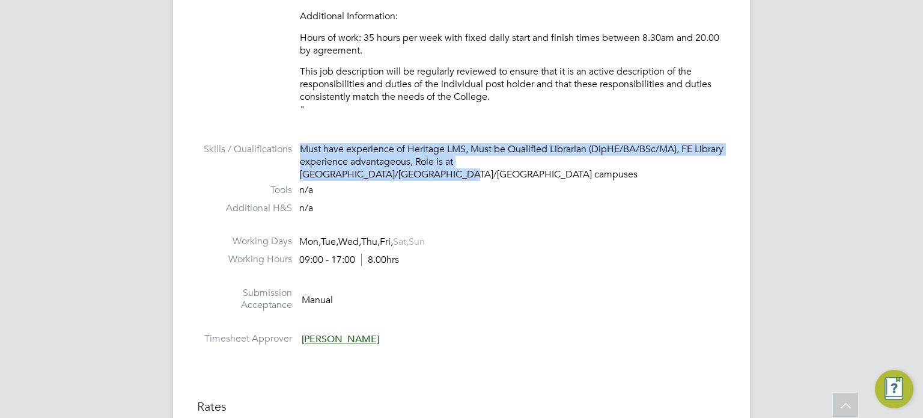
drag, startPoint x: 643, startPoint y: 177, endPoint x: 208, endPoint y: 158, distance: 435.4
click at [208, 158] on li "Skills / Qualifications Must have experience of Heritage LMS, Must be Qualified…" at bounding box center [461, 163] width 529 height 40
copy div "Must have experience of Heritage LMS, Must be Qualified Librarian (DipHE/BA/BSc…"
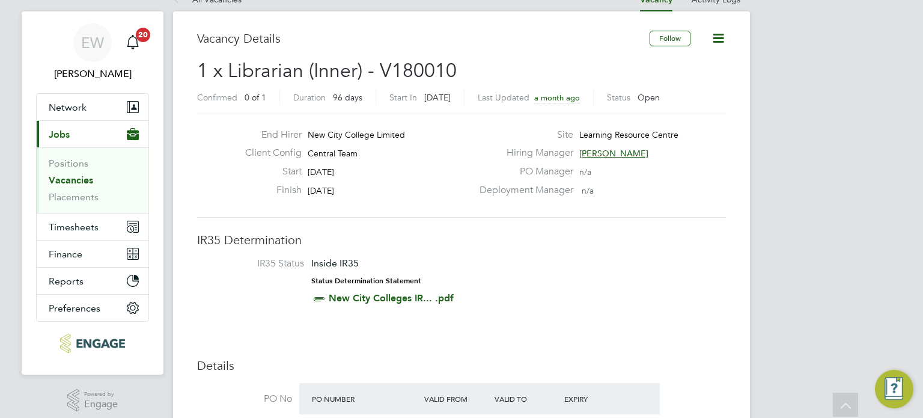
scroll to position [0, 0]
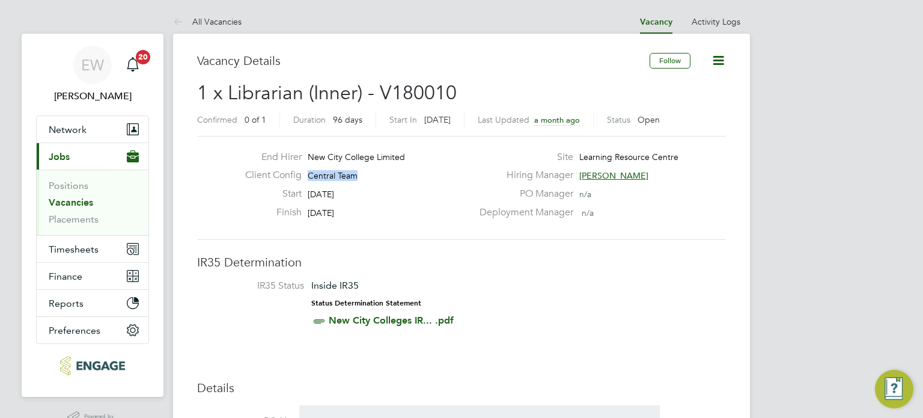
drag, startPoint x: 356, startPoint y: 175, endPoint x: 308, endPoint y: 174, distance: 48.1
click at [308, 174] on span "Central Team" at bounding box center [333, 175] width 50 height 11
copy span "Central Team"
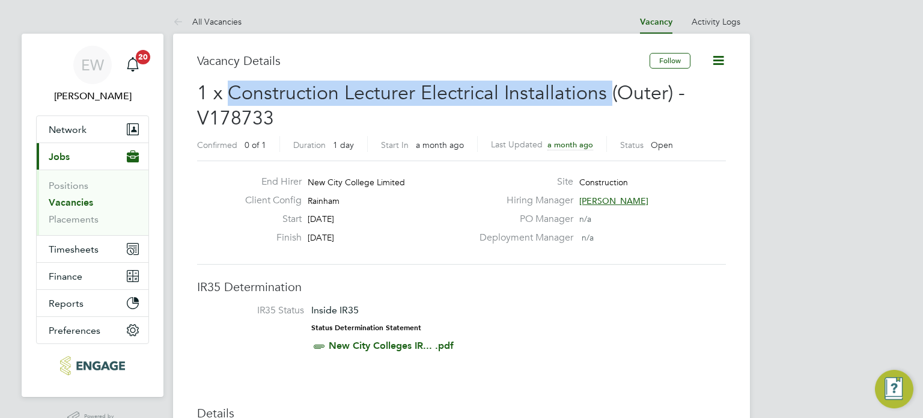
drag, startPoint x: 604, startPoint y: 93, endPoint x: 231, endPoint y: 91, distance: 373.1
click at [231, 91] on span "1 x Construction Lecturer Electrical Installations (Outer) - V178733" at bounding box center [441, 105] width 488 height 49
